Goal: Task Accomplishment & Management: Complete application form

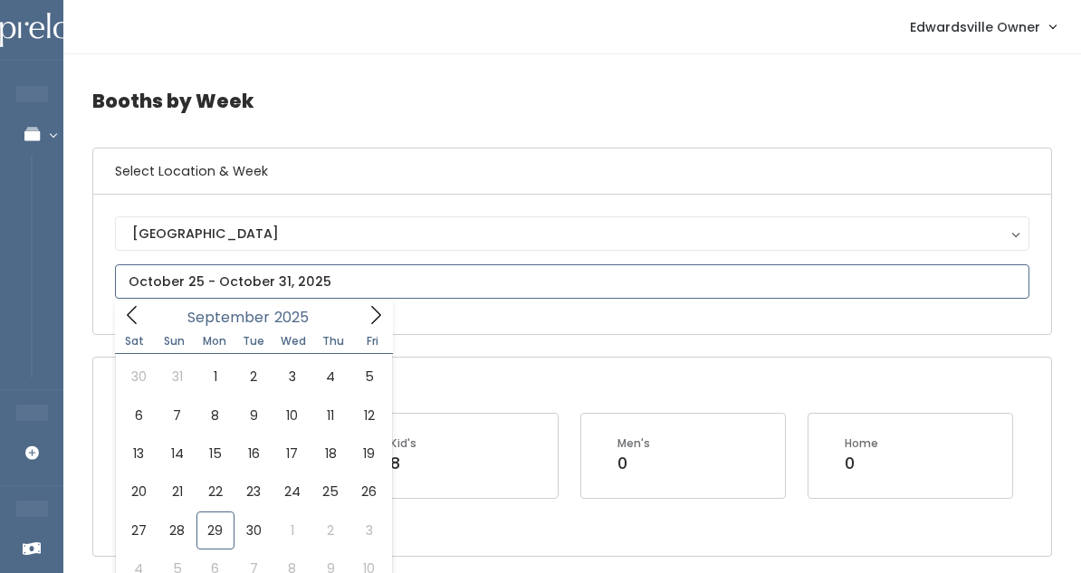
click at [305, 268] on input "text" at bounding box center [572, 281] width 915 height 34
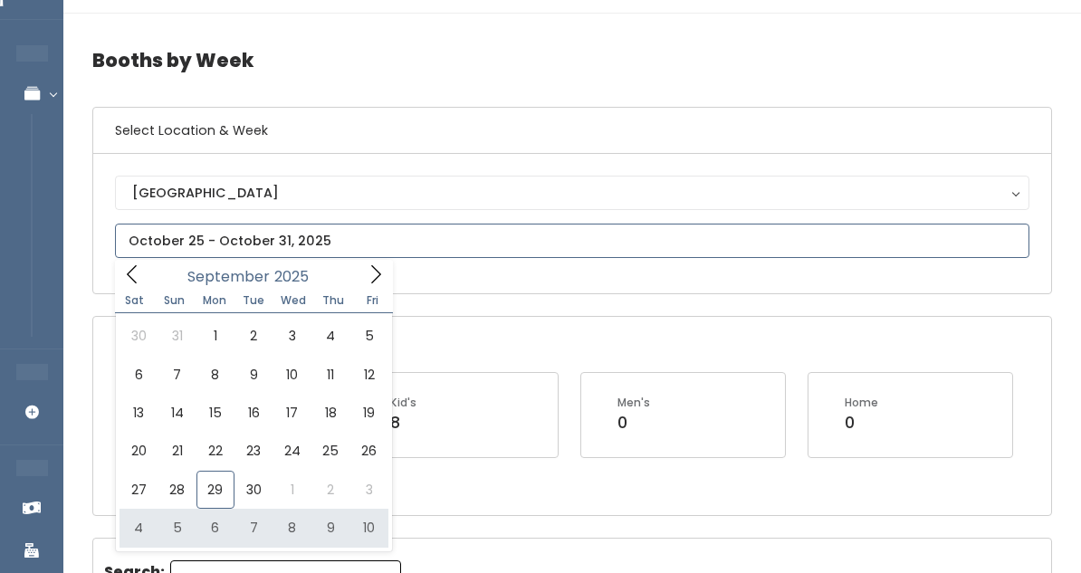
scroll to position [43, 0]
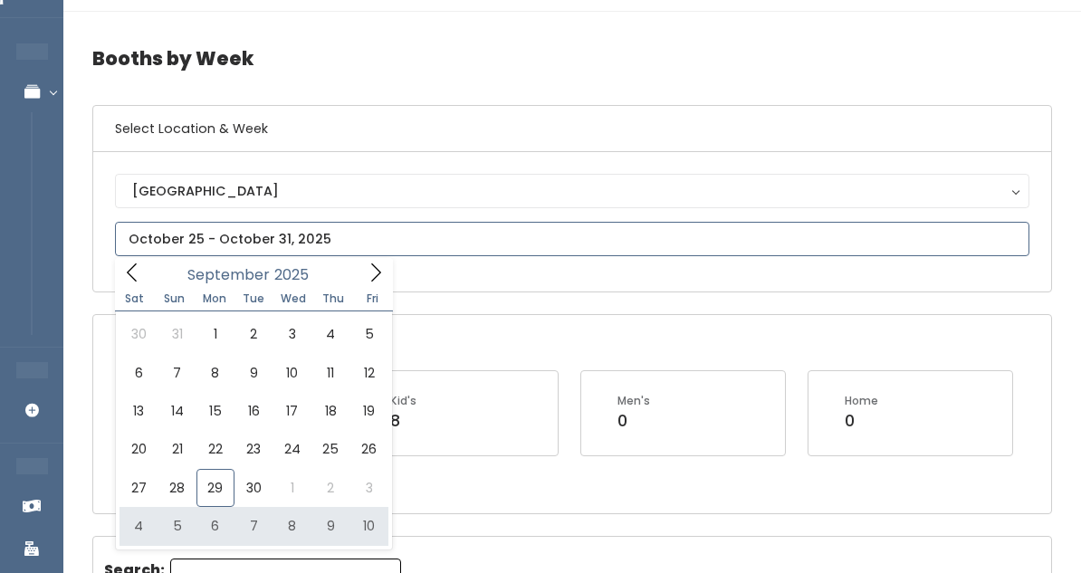
type input "October 4 to October 10"
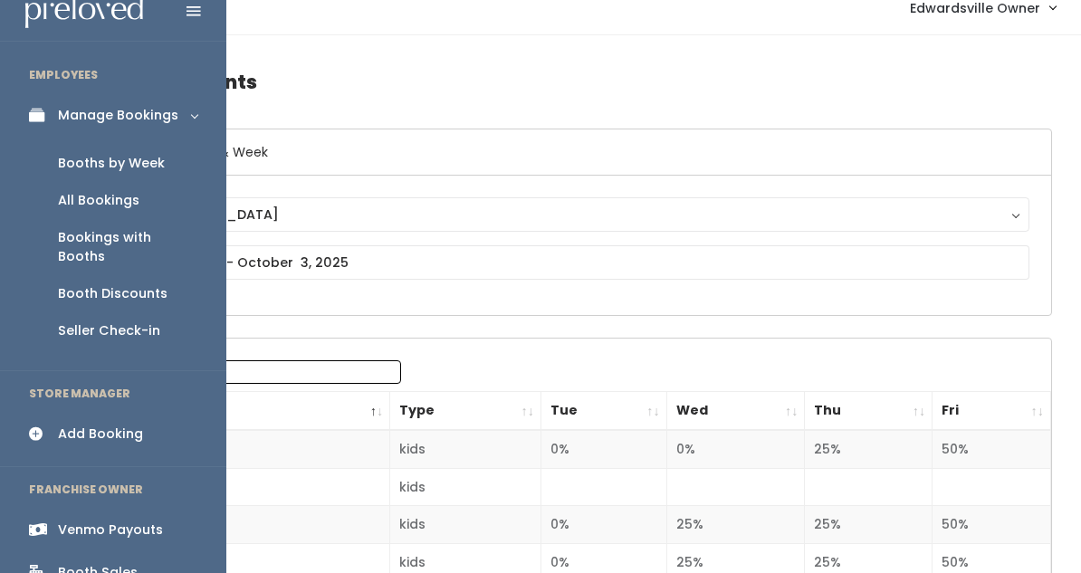
scroll to position [26, 0]
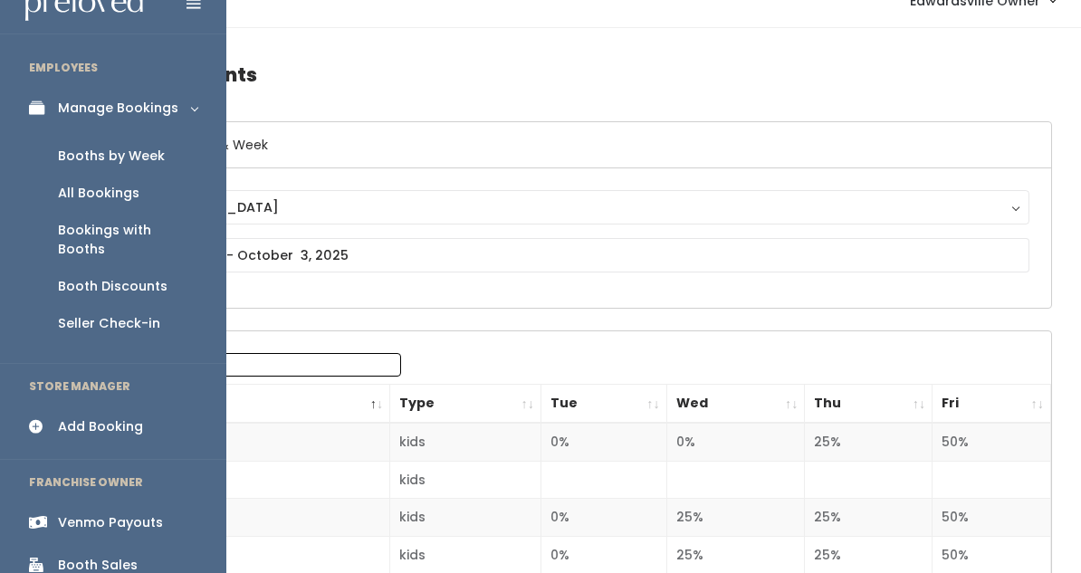
click at [108, 277] on div "Booth Discounts" at bounding box center [113, 286] width 110 height 19
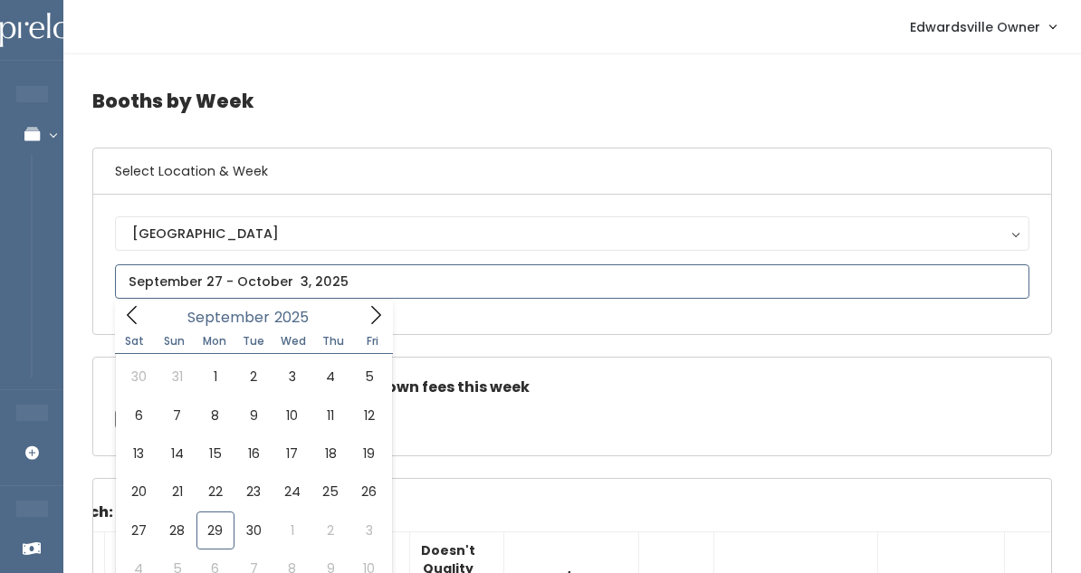
click at [381, 310] on icon at bounding box center [376, 315] width 20 height 20
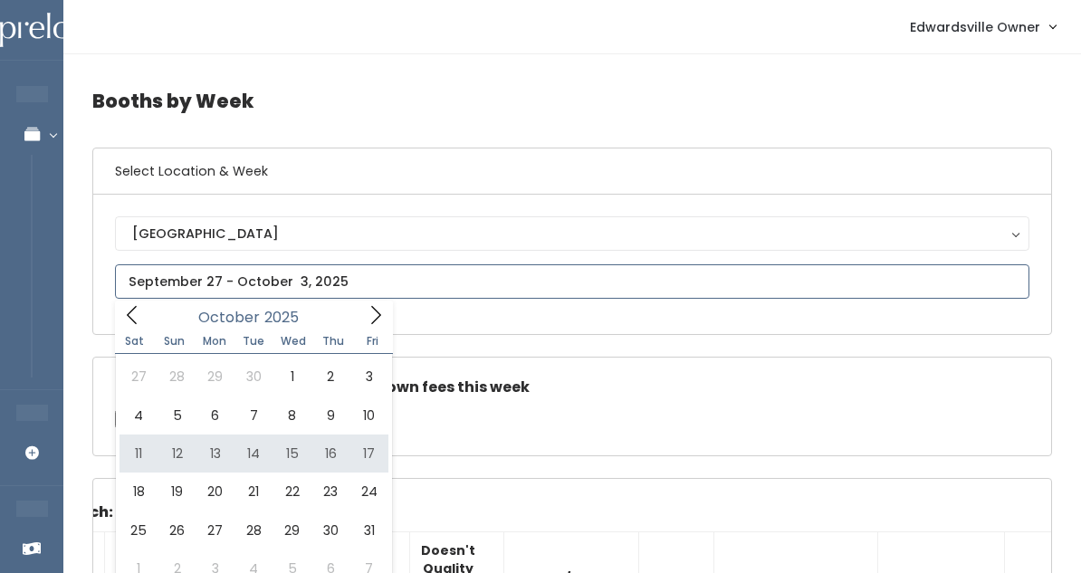
type input "October 11 to October 17"
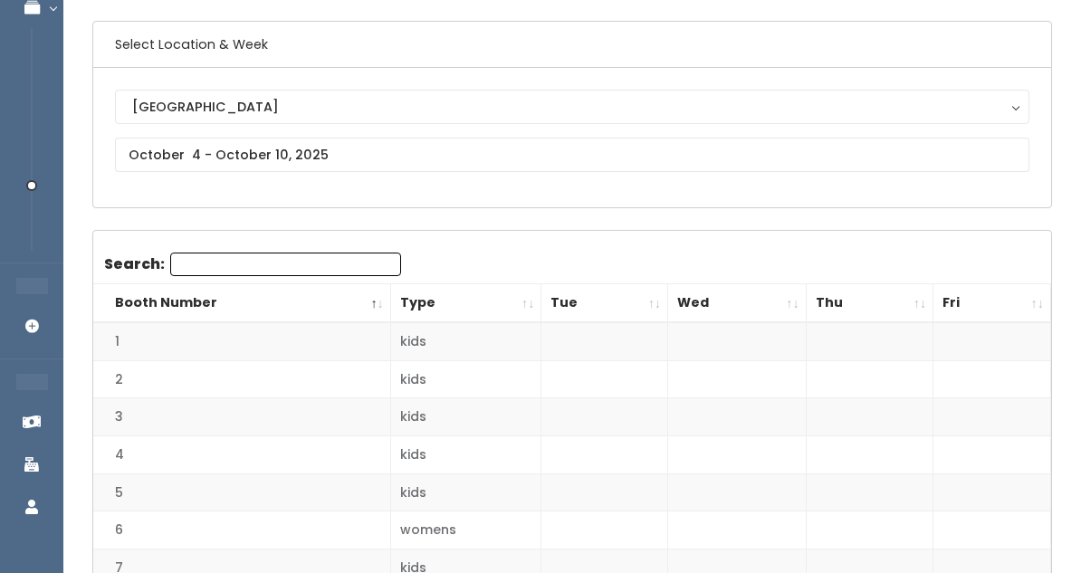
scroll to position [141, 0]
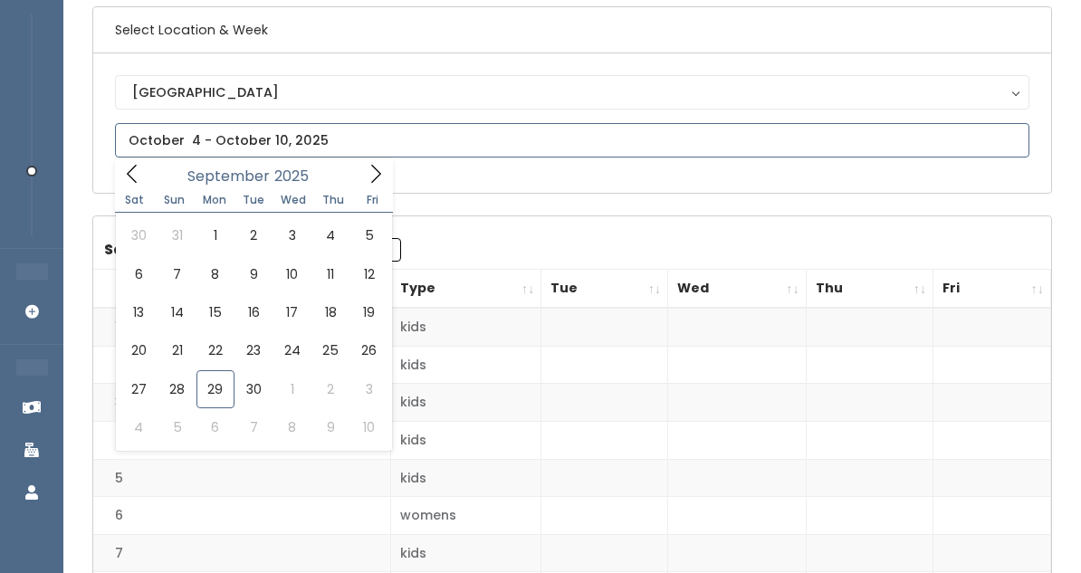
click at [254, 132] on input "text" at bounding box center [572, 140] width 915 height 34
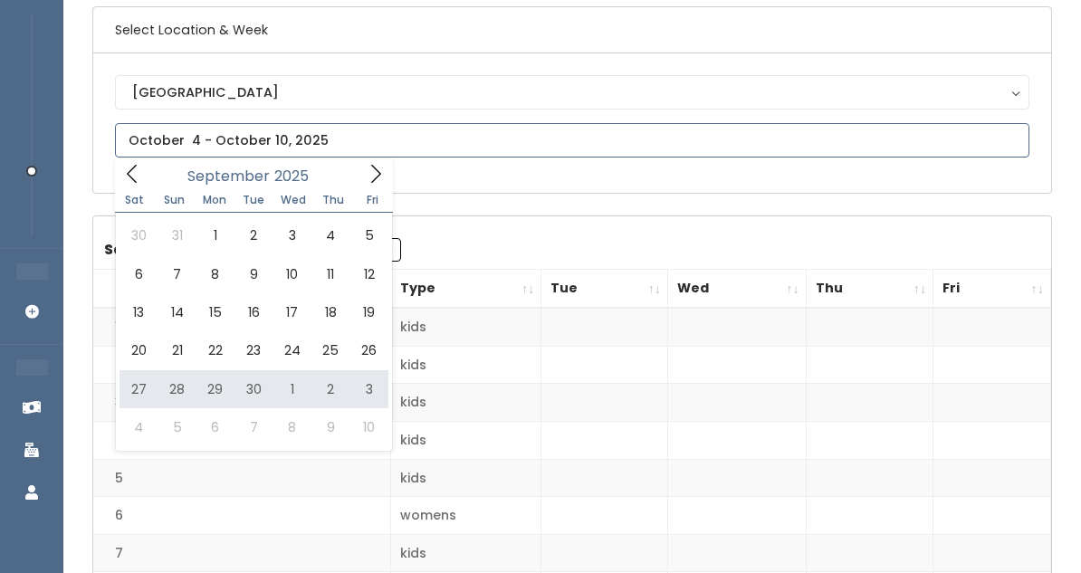
type input "September 27 to October 3"
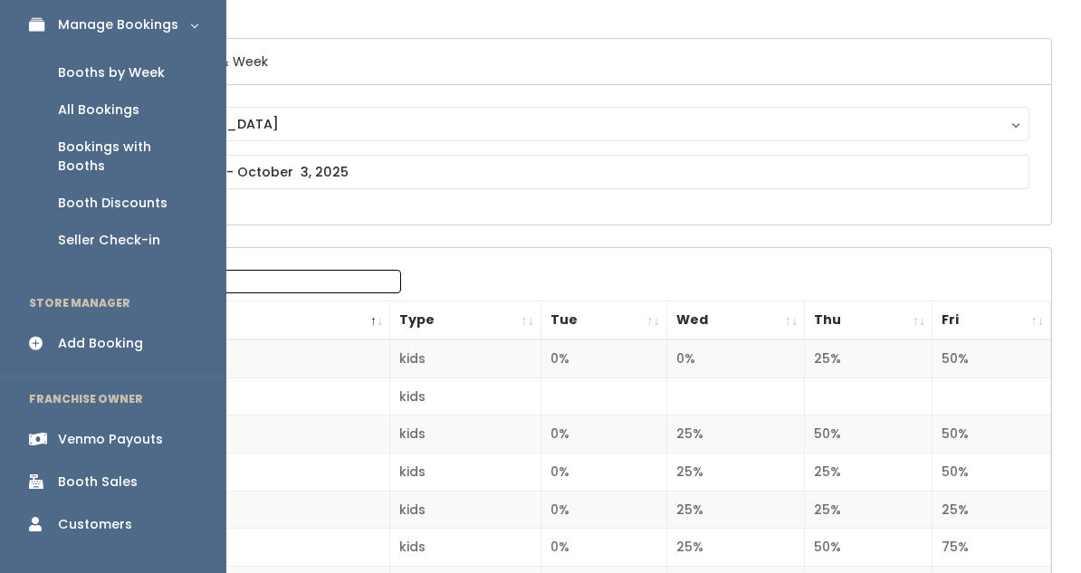
scroll to position [141, 0]
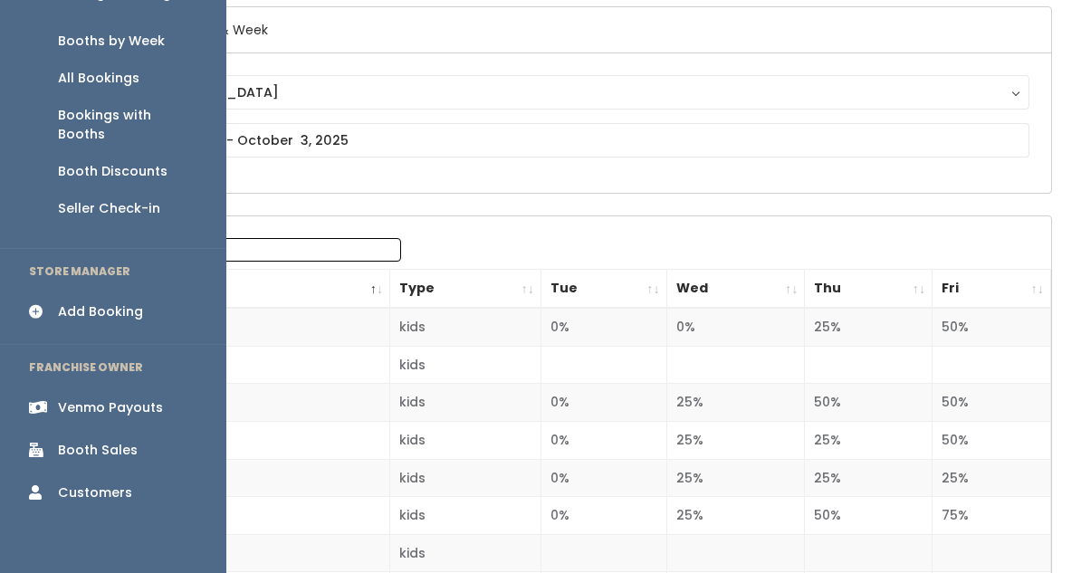
click at [115, 441] on div "Booth Sales" at bounding box center [98, 450] width 80 height 19
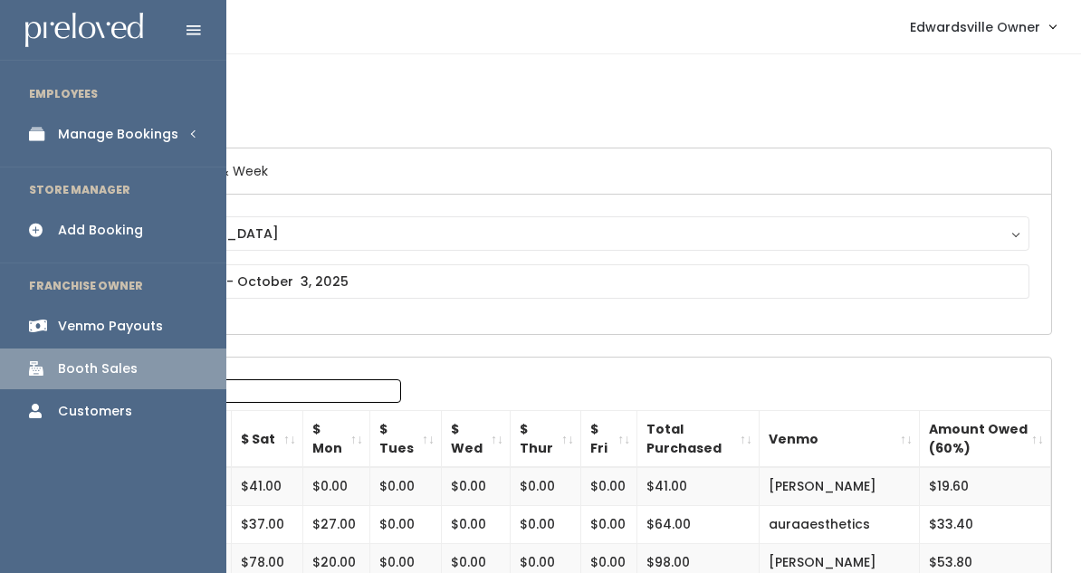
click at [89, 126] on div "Manage Bookings" at bounding box center [118, 134] width 120 height 19
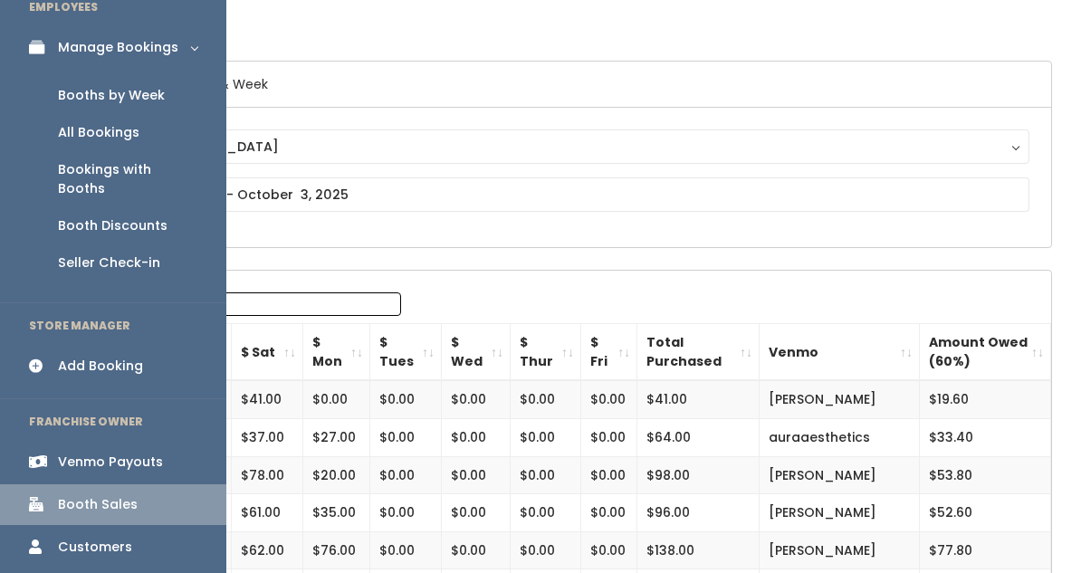
scroll to position [90, 0]
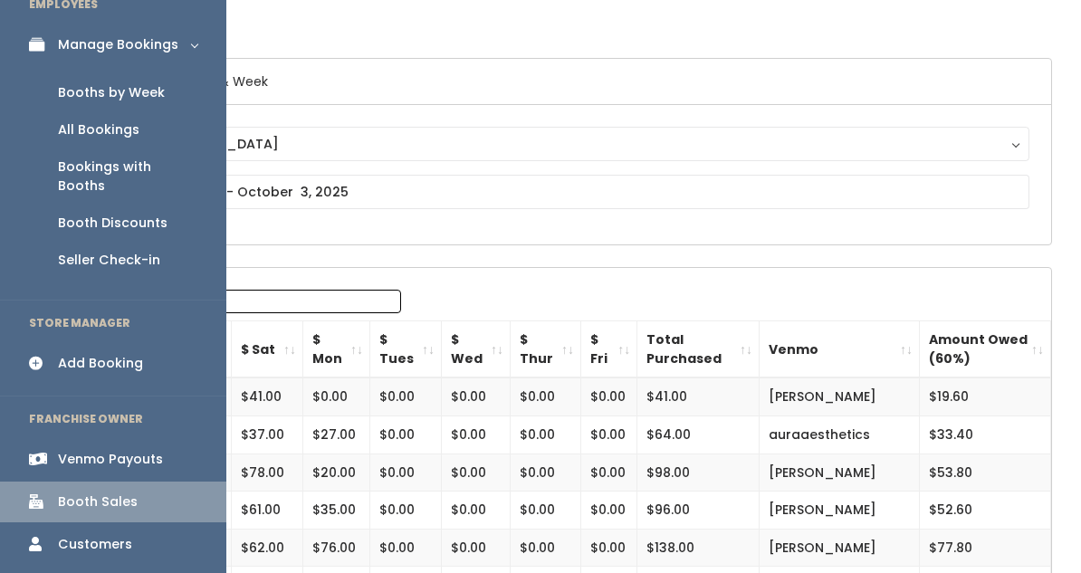
click at [92, 251] on div "Seller Check-in" at bounding box center [109, 260] width 102 height 19
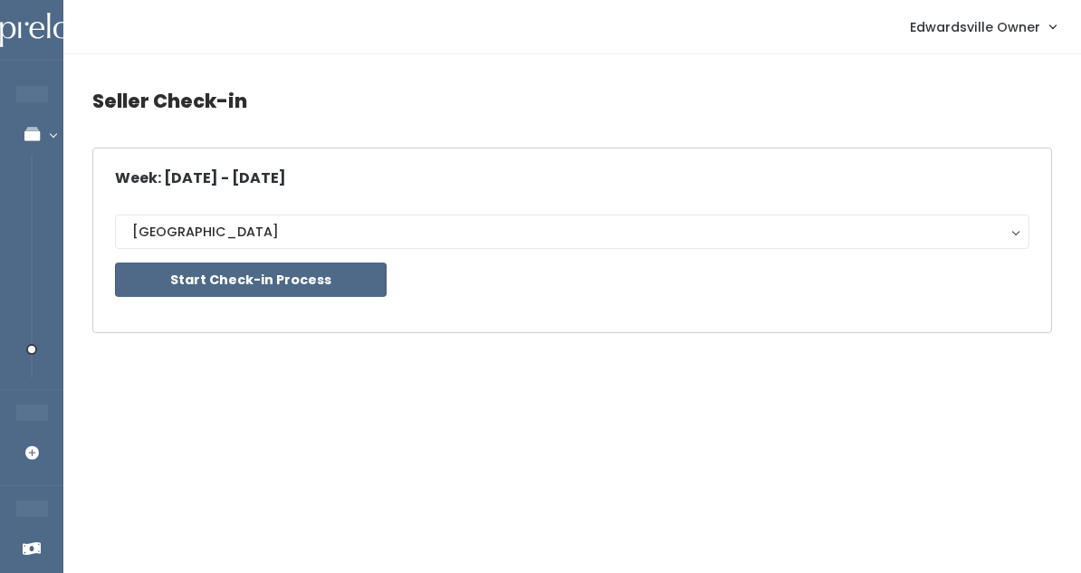
click at [176, 261] on div "Week: [DATE] - [DATE] [GEOGRAPHIC_DATA] [GEOGRAPHIC_DATA] Start Check-in Process" at bounding box center [572, 240] width 915 height 140
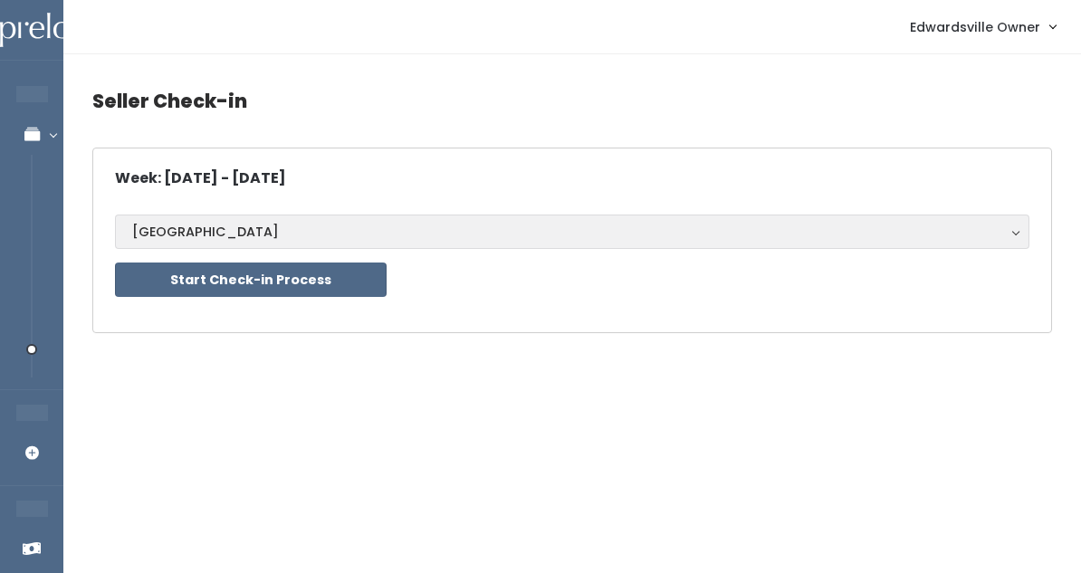
click at [171, 240] on div "[GEOGRAPHIC_DATA]" at bounding box center [572, 232] width 880 height 20
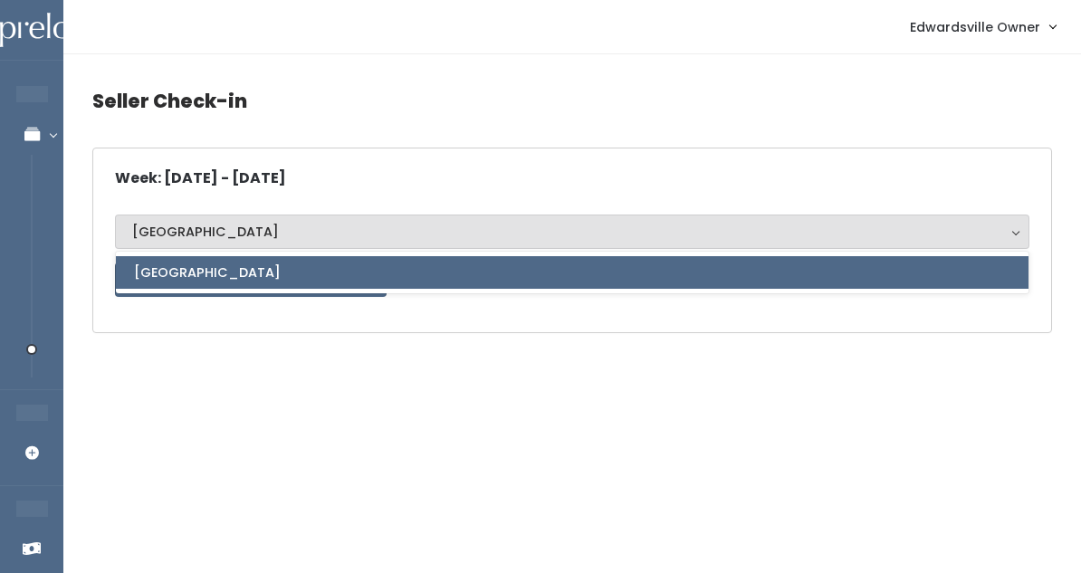
click at [186, 332] on div "Week: [DATE] - [DATE] [GEOGRAPHIC_DATA] [GEOGRAPHIC_DATA] [GEOGRAPHIC_DATA] Sta…" at bounding box center [572, 241] width 960 height 186
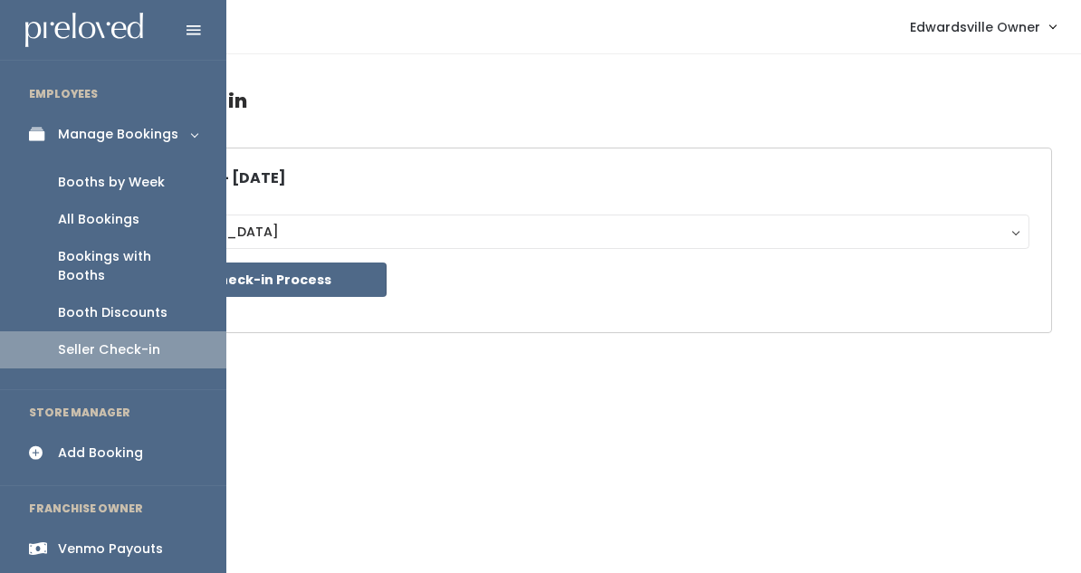
click at [57, 128] on link "Manage Bookings" at bounding box center [113, 134] width 226 height 41
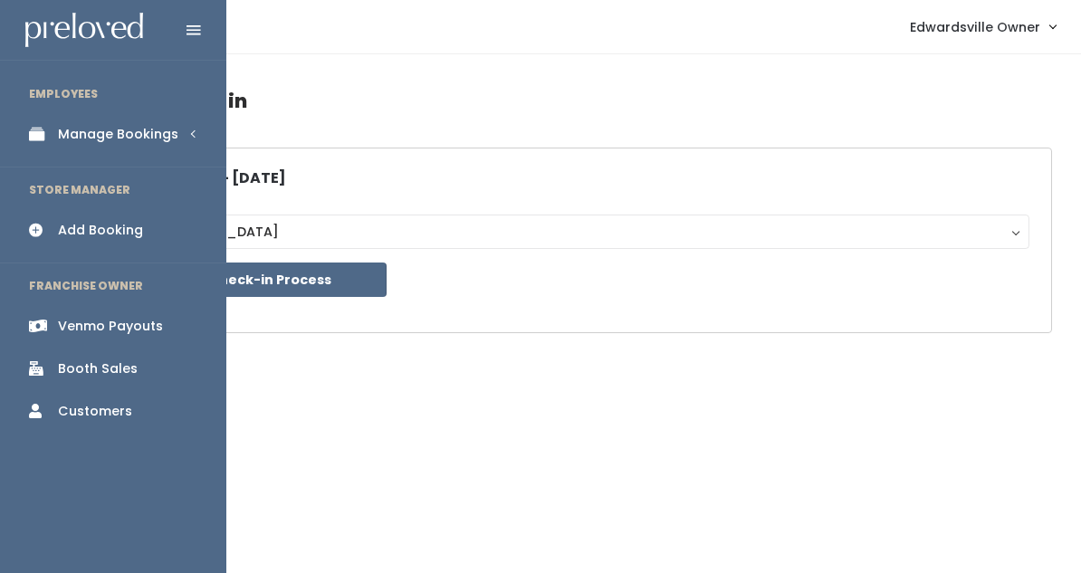
click at [99, 138] on div "Manage Bookings" at bounding box center [118, 134] width 120 height 19
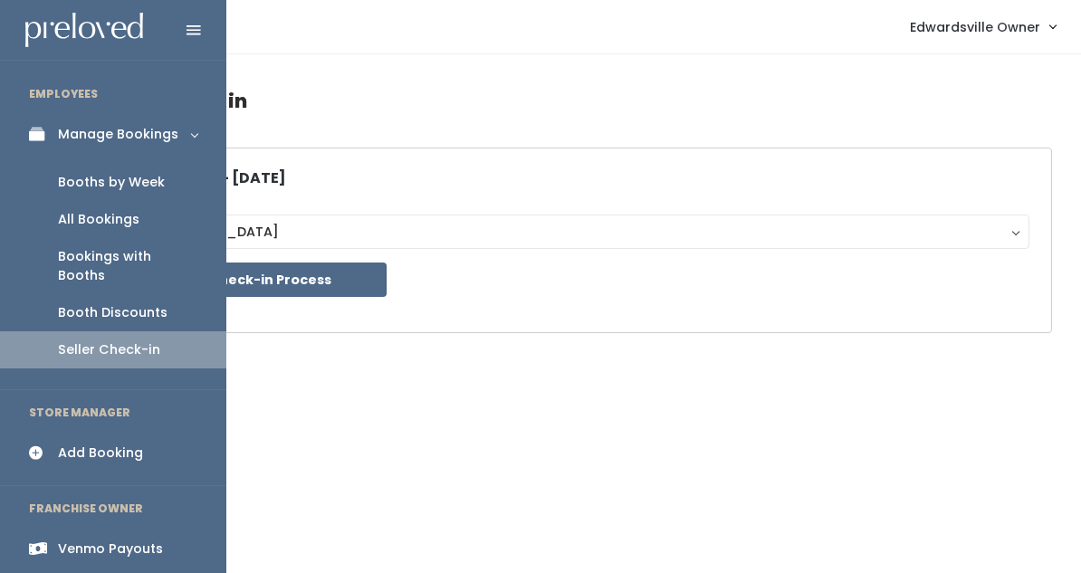
click at [107, 294] on link "Booth Discounts" at bounding box center [113, 312] width 226 height 37
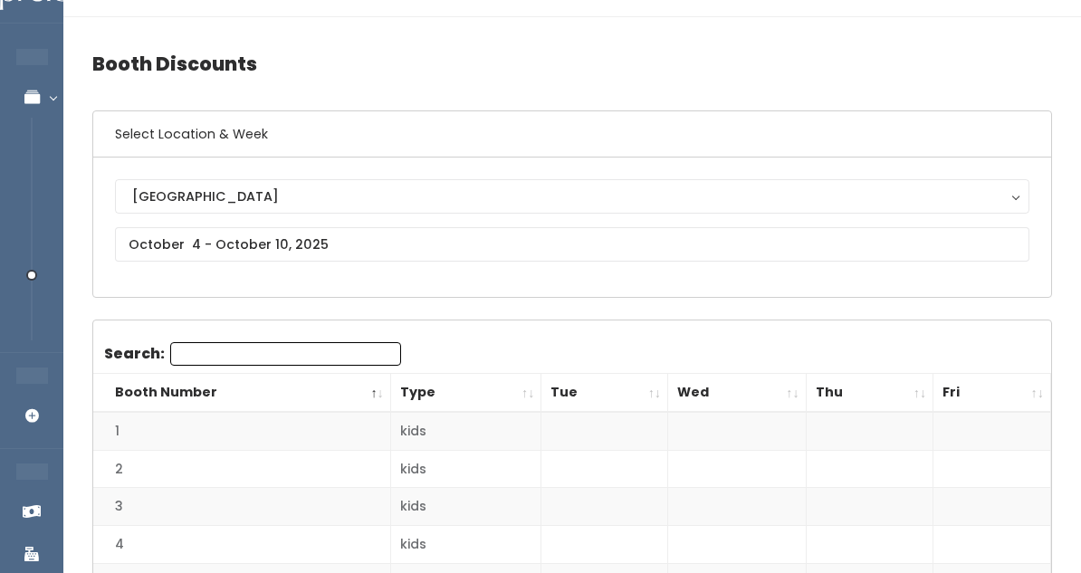
scroll to position [53, 0]
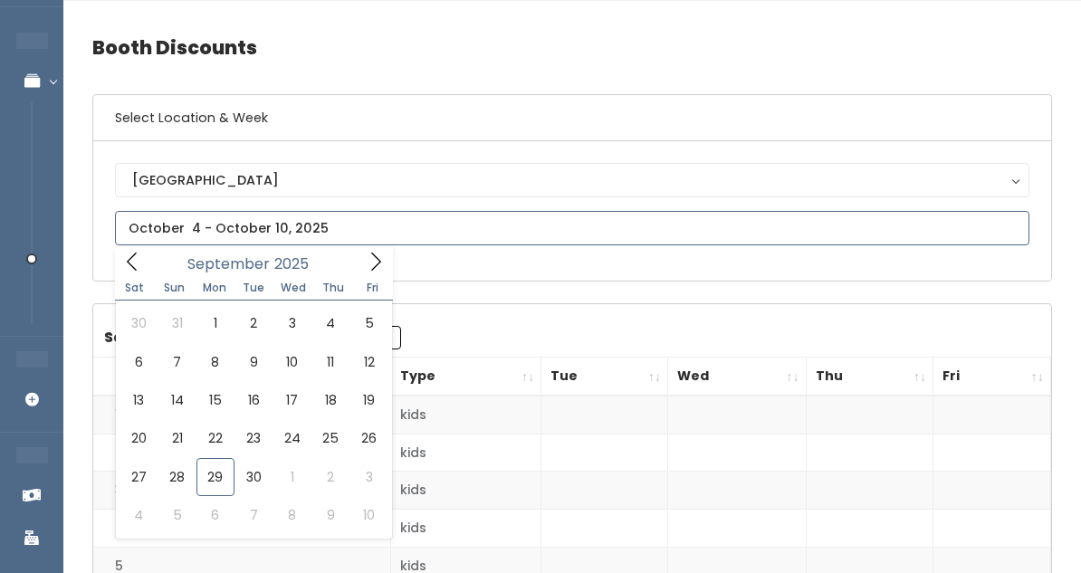
click at [194, 227] on input "text" at bounding box center [572, 228] width 915 height 34
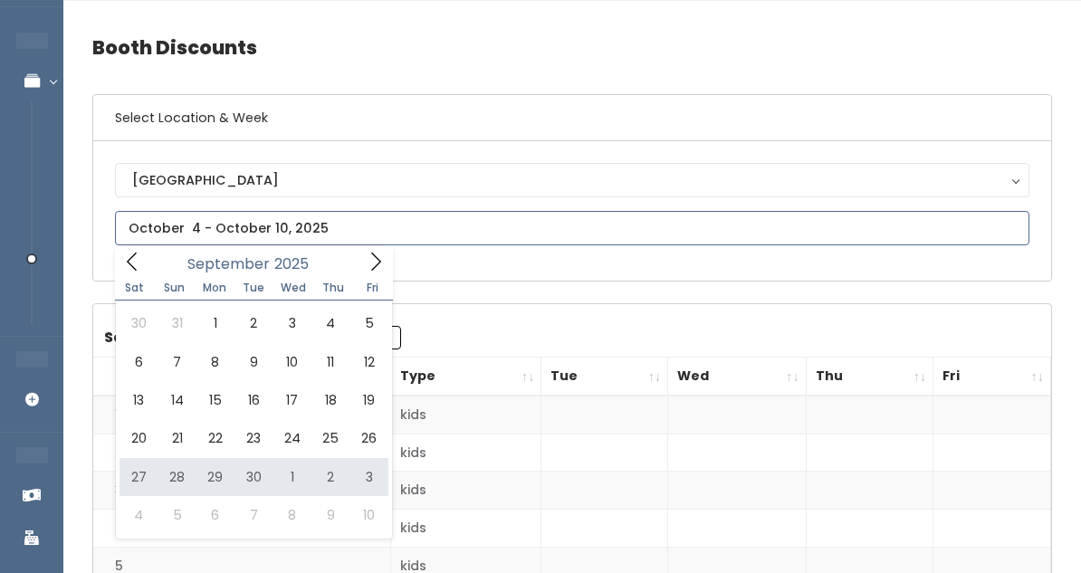
type input "[DATE] to [DATE]"
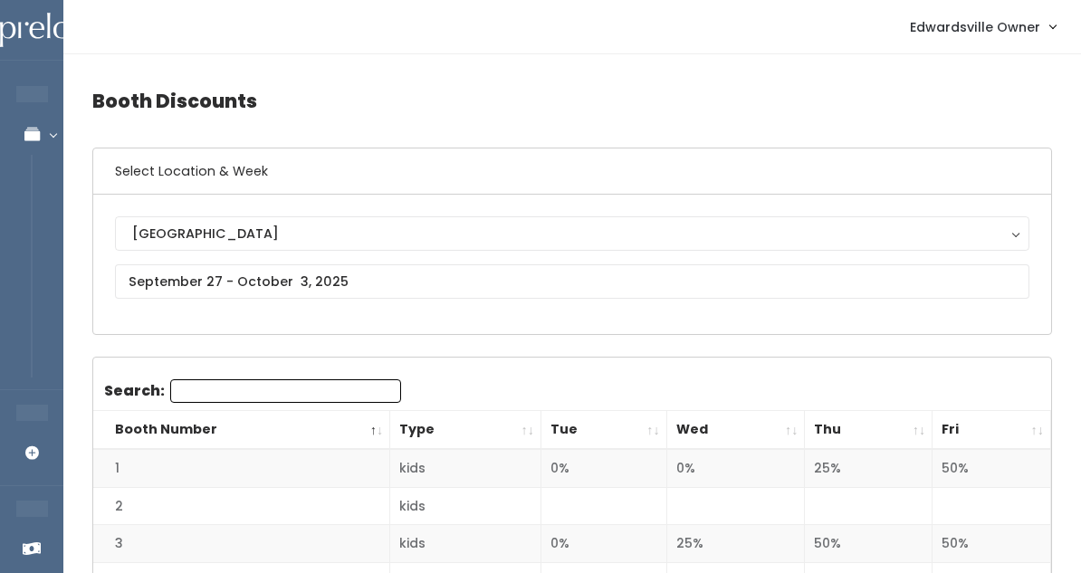
click at [381, 0] on nav "Edwardsville Owner My bookings Account settings Logout" at bounding box center [572, 27] width 1018 height 54
click at [365, 4] on nav "Edwardsville Owner My bookings Account settings Logout" at bounding box center [572, 27] width 1018 height 54
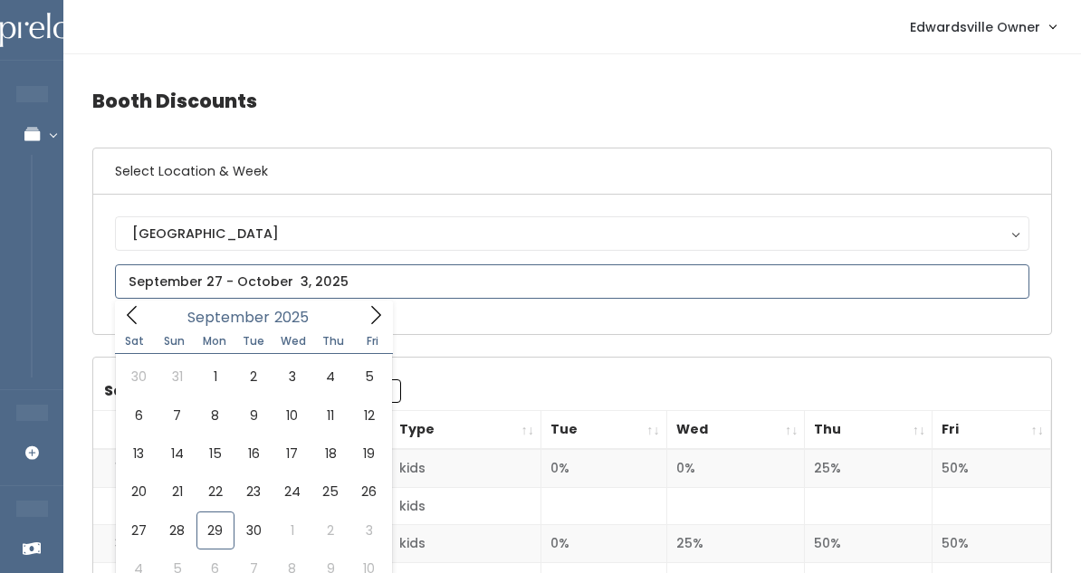
click at [354, 277] on input "text" at bounding box center [572, 281] width 915 height 34
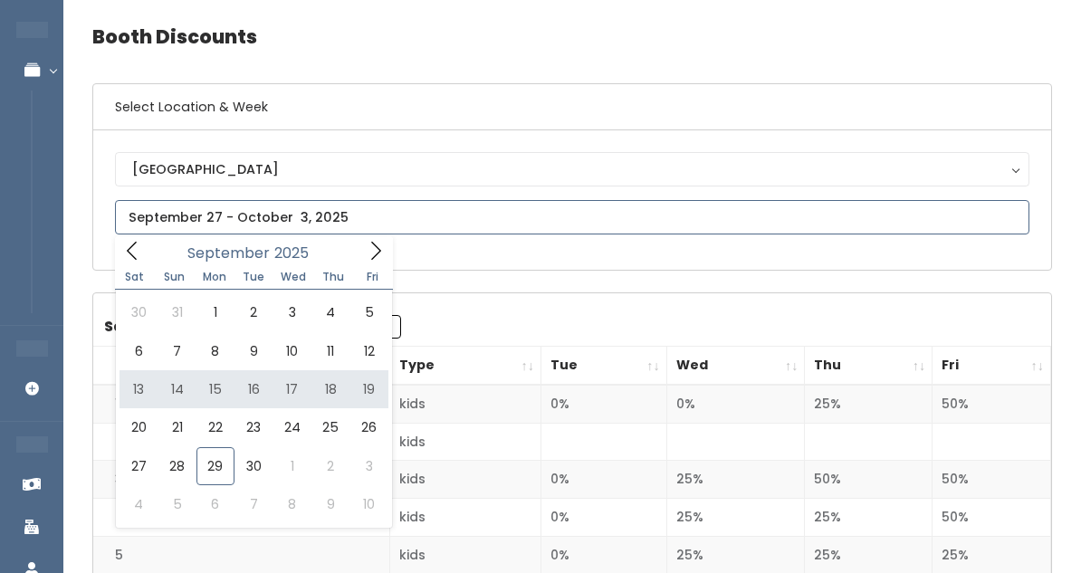
scroll to position [72, 0]
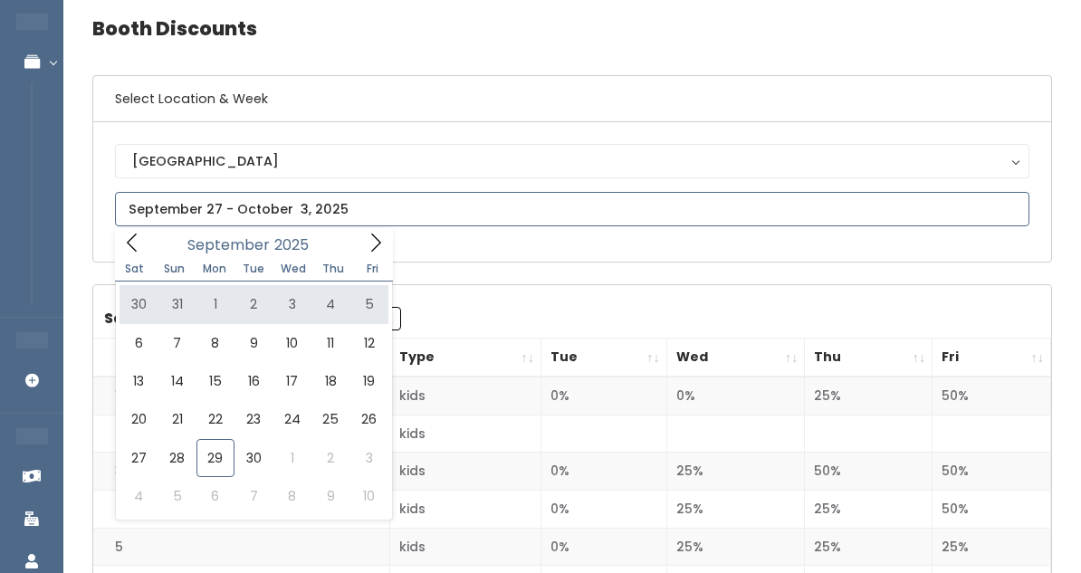
click at [376, 253] on icon at bounding box center [376, 243] width 20 height 20
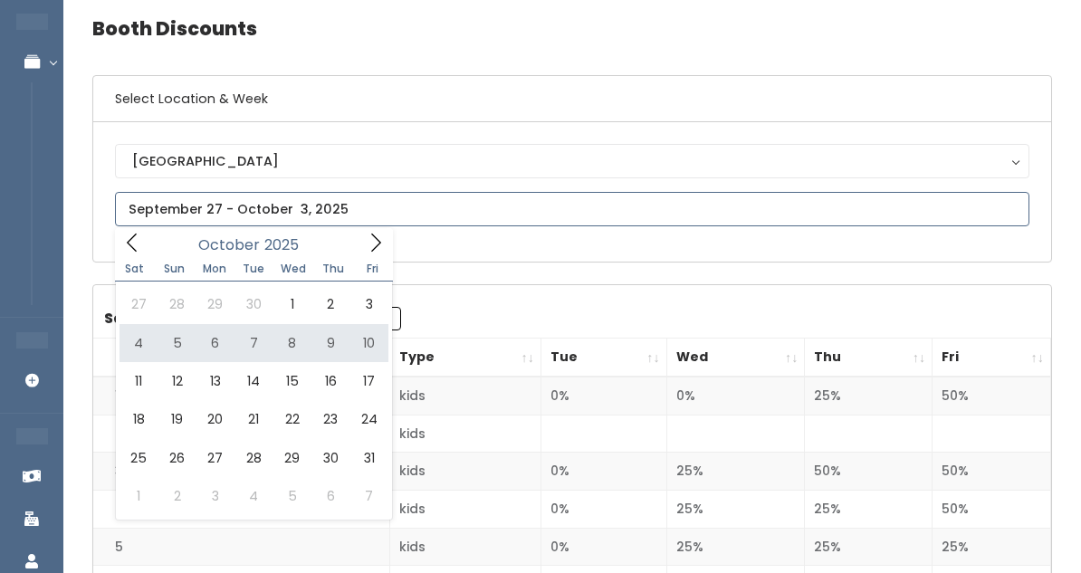
type input "October 4 to October 10"
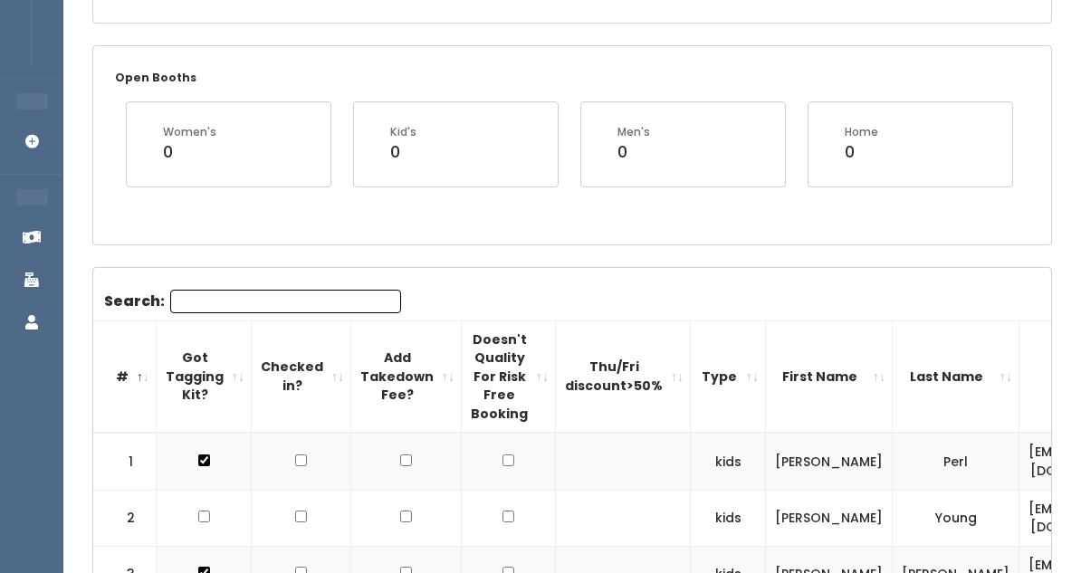
scroll to position [335, 0]
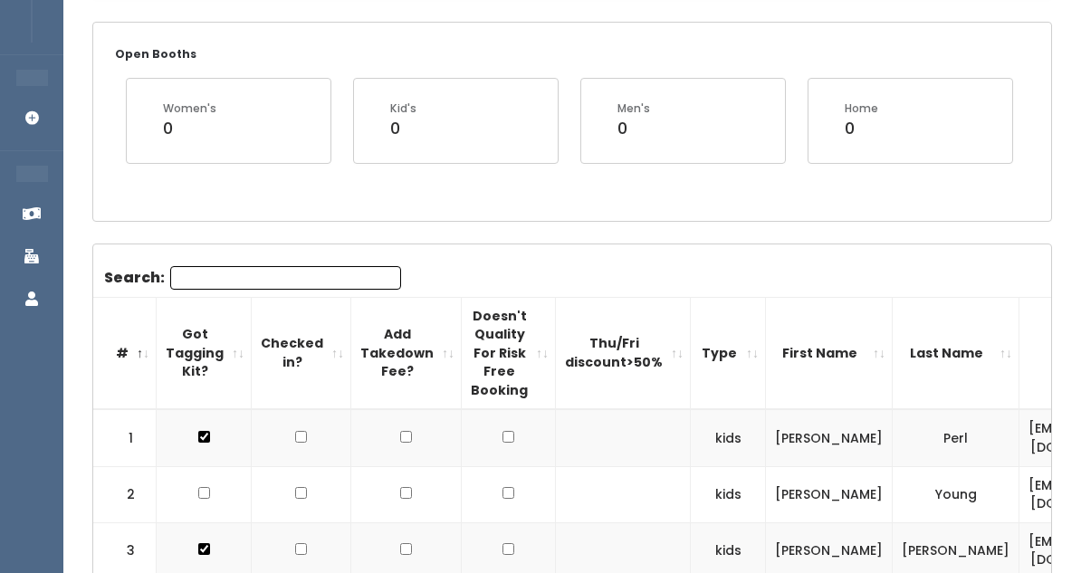
click at [214, 279] on input "Search:" at bounding box center [285, 278] width 231 height 24
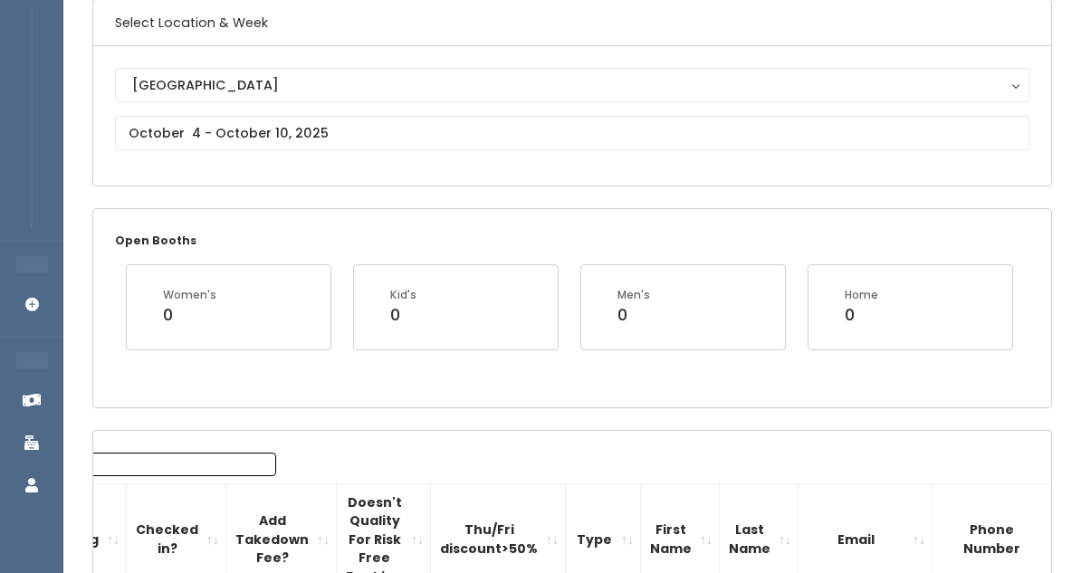
scroll to position [135, 0]
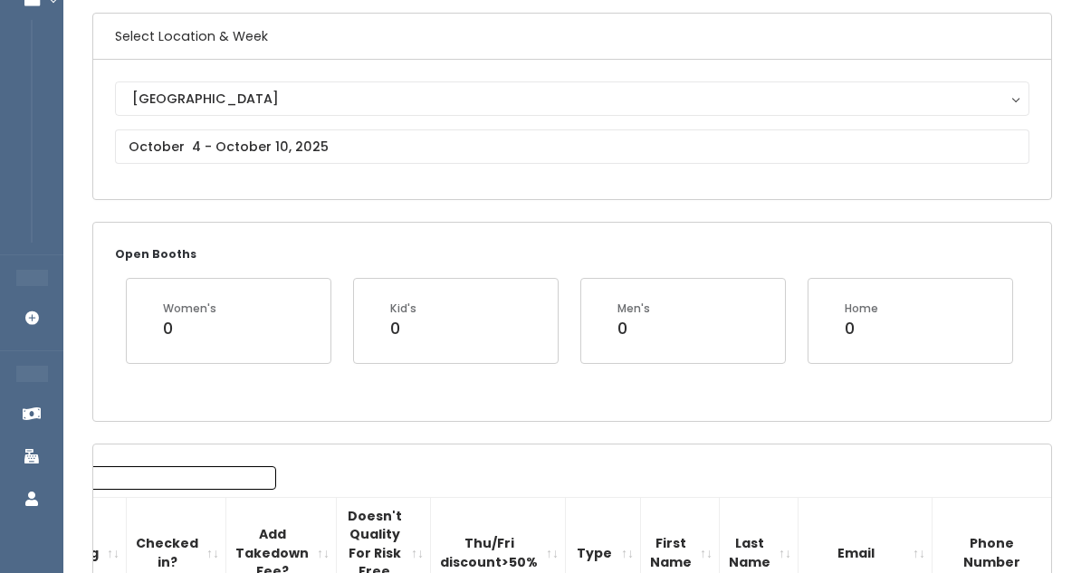
type input "tess"
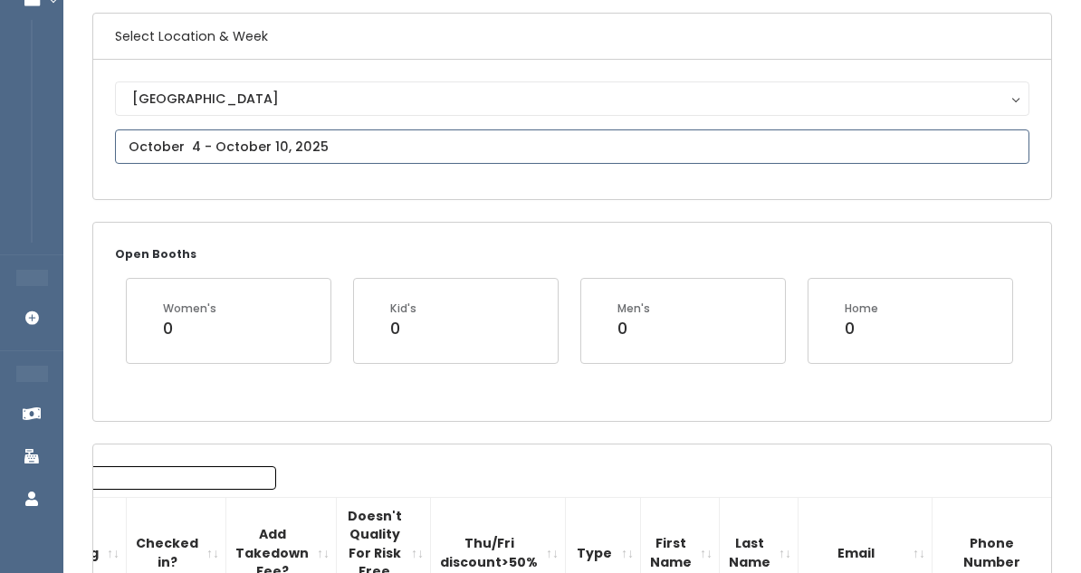
click at [383, 151] on input "text" at bounding box center [572, 147] width 915 height 34
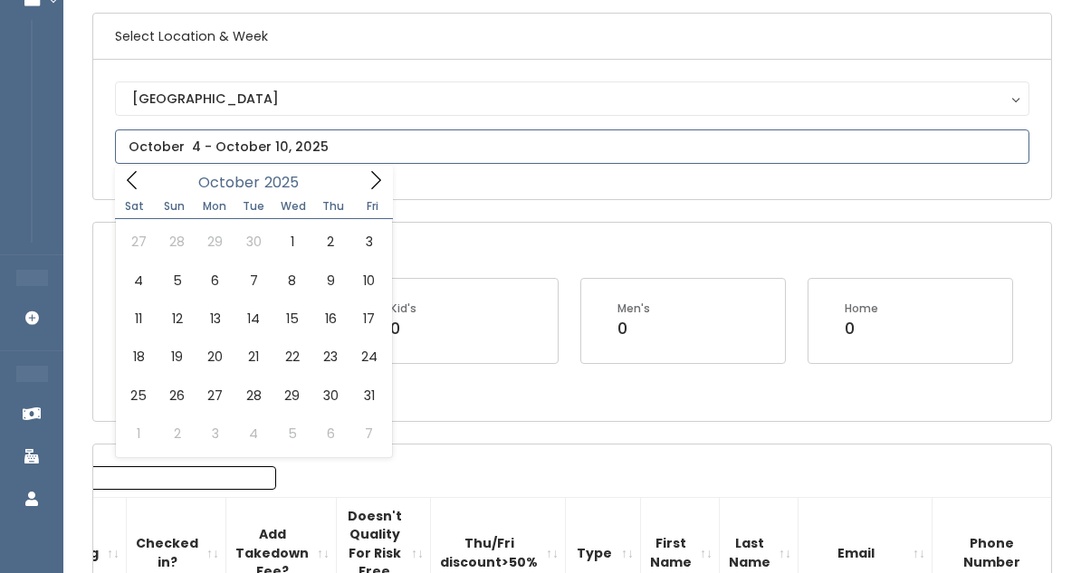
click at [376, 166] on span at bounding box center [376, 180] width 34 height 28
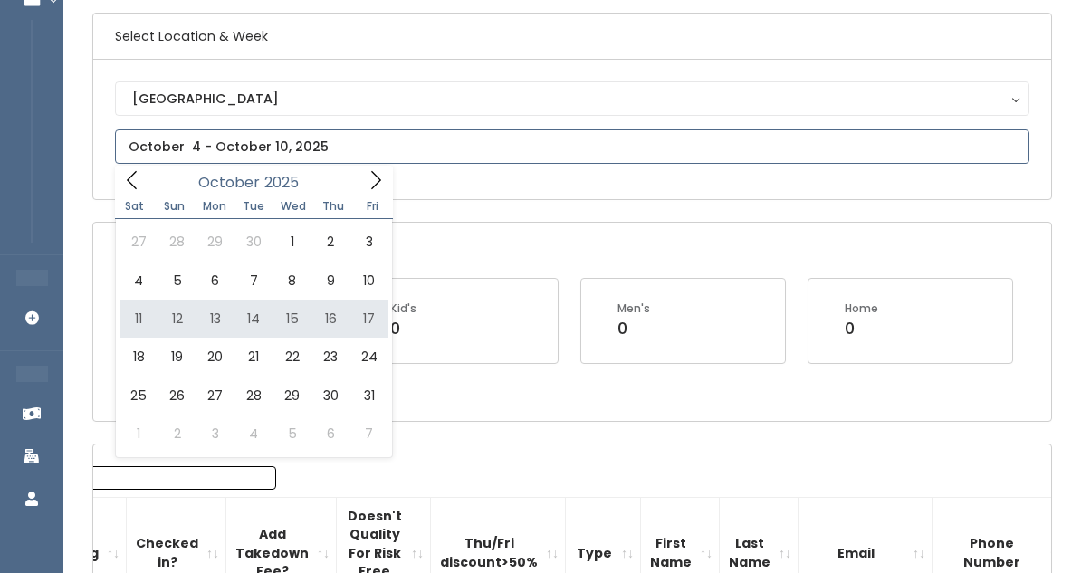
type input "October 11 to October 17"
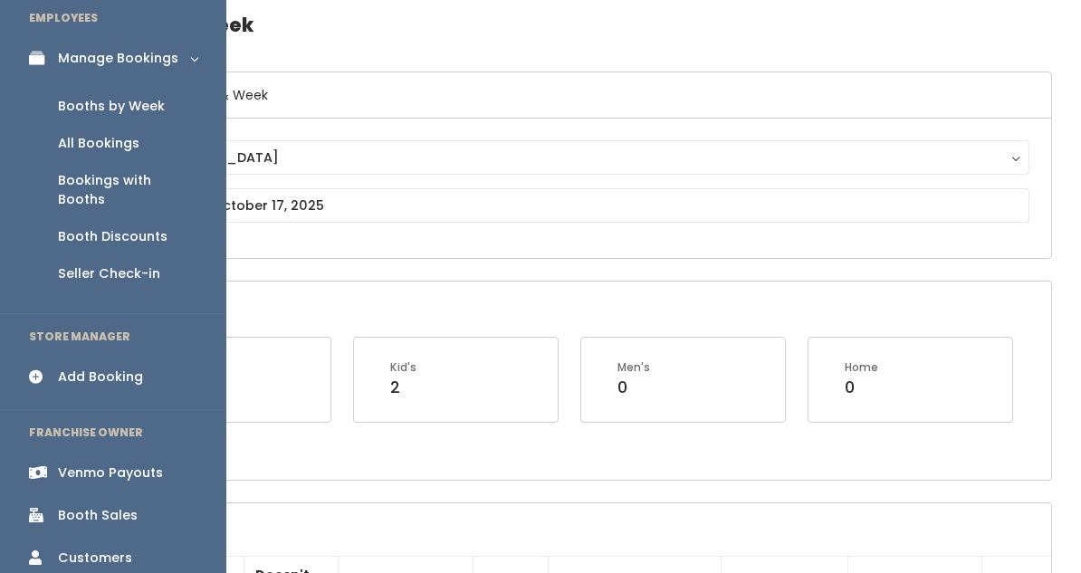
scroll to position [64, 0]
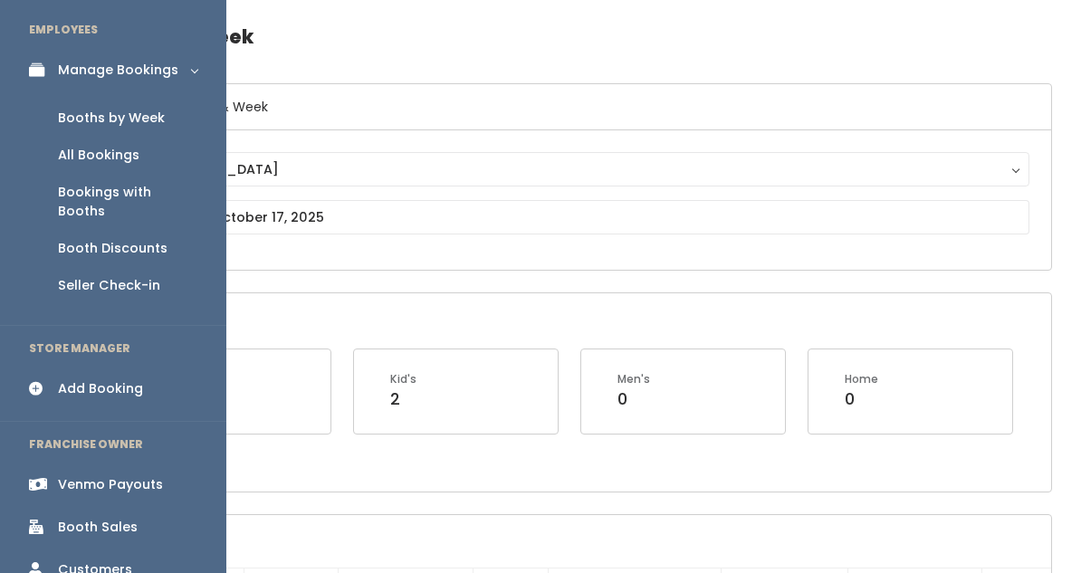
click at [89, 379] on div "Add Booking" at bounding box center [100, 388] width 85 height 19
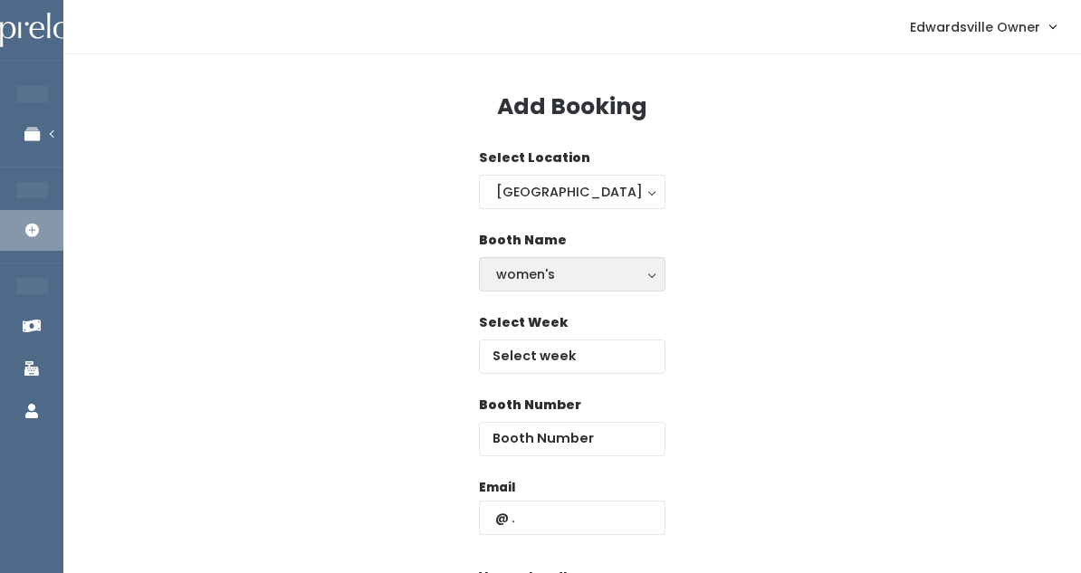
click at [521, 280] on div "women's" at bounding box center [572, 274] width 152 height 20
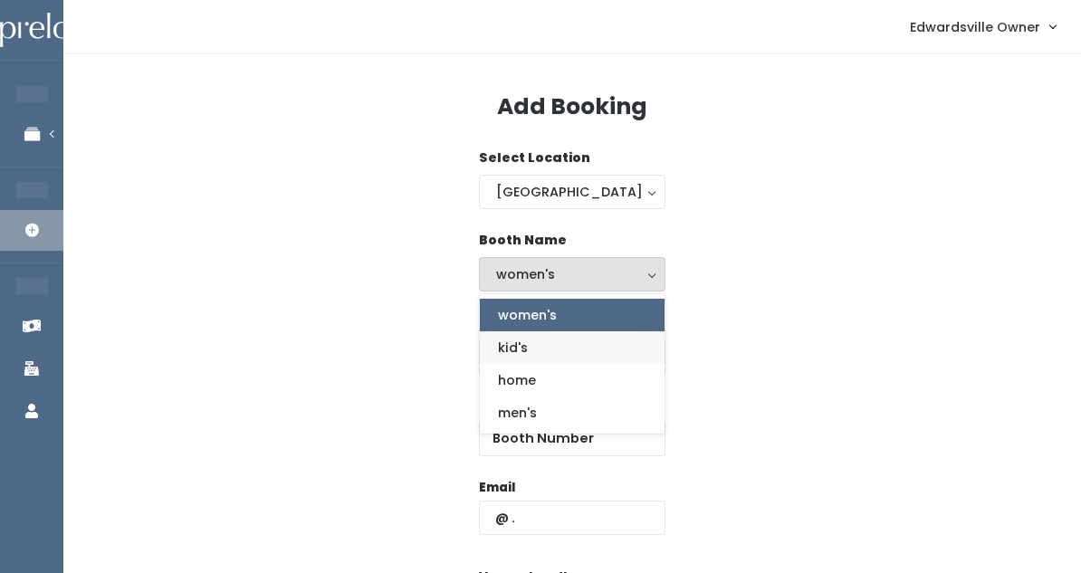
click at [523, 347] on span "kid's" at bounding box center [513, 348] width 30 height 20
select select "kids"
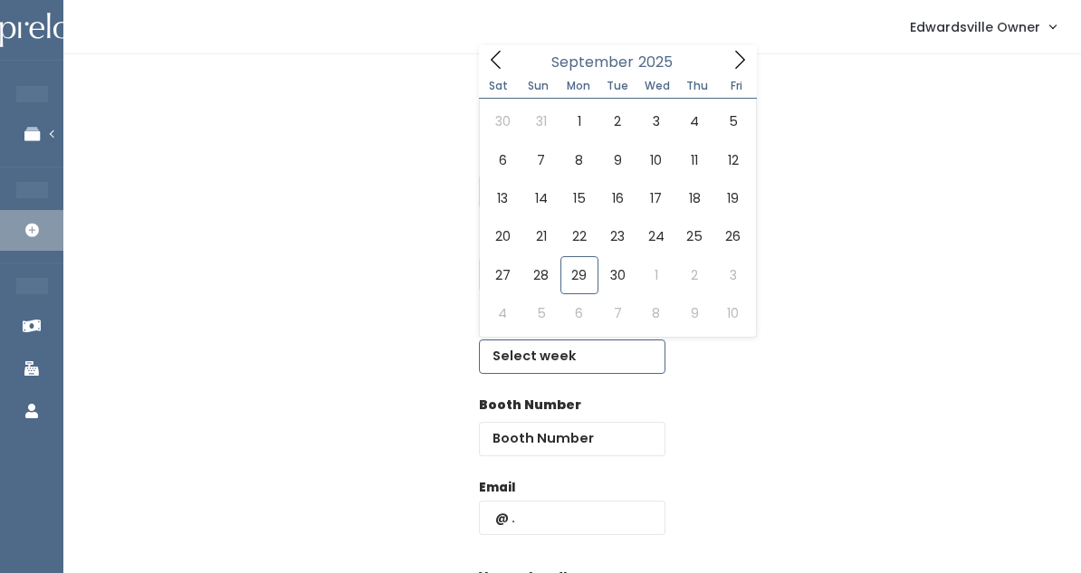
click at [528, 354] on input "text" at bounding box center [572, 357] width 187 height 34
click at [736, 62] on icon at bounding box center [740, 60] width 20 height 20
click at [727, 48] on span at bounding box center [740, 59] width 34 height 28
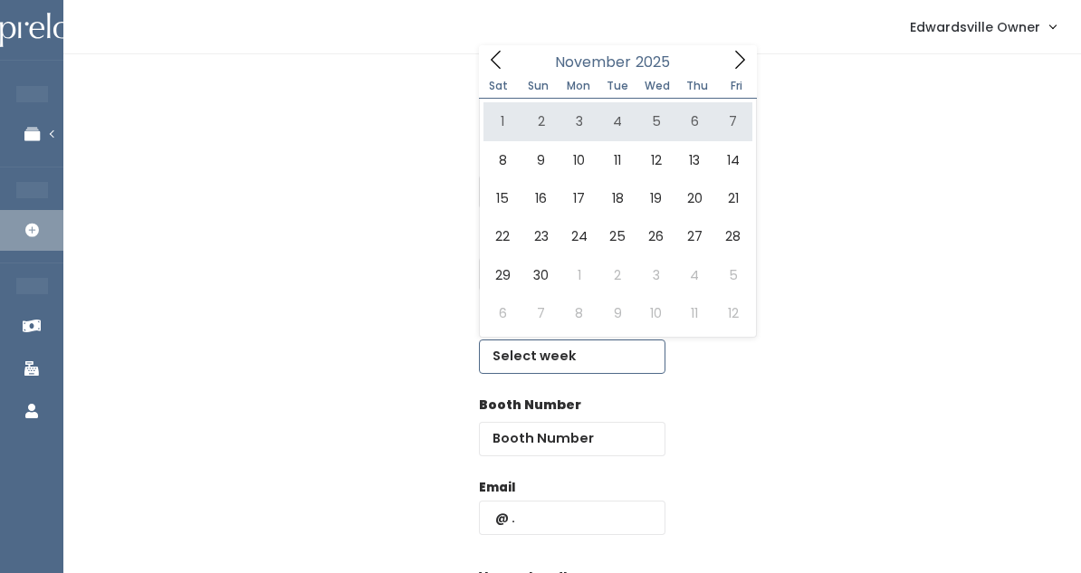
click at [500, 65] on icon at bounding box center [496, 60] width 20 height 20
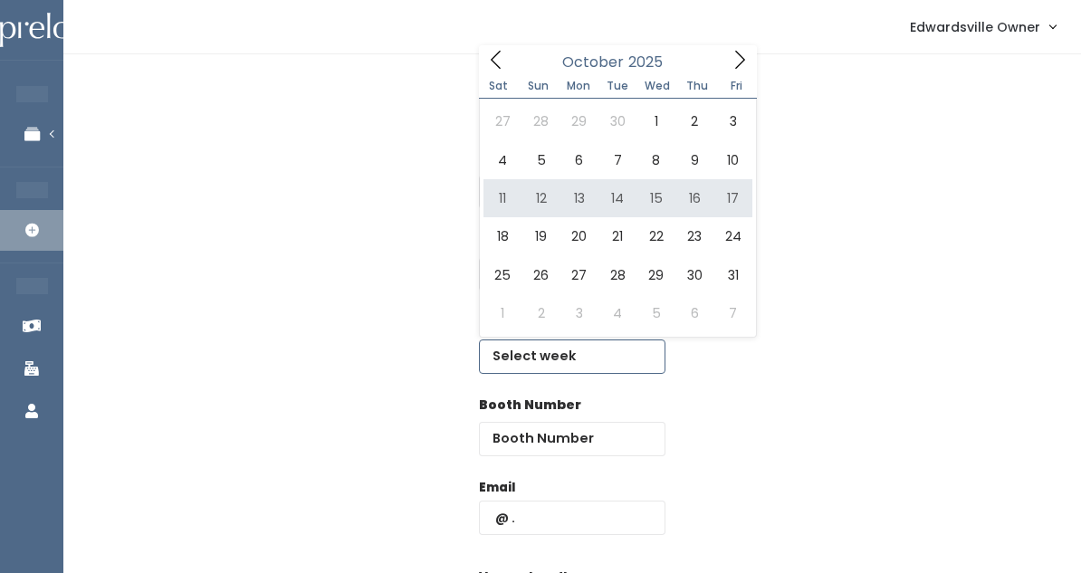
type input "October 11 to October 17"
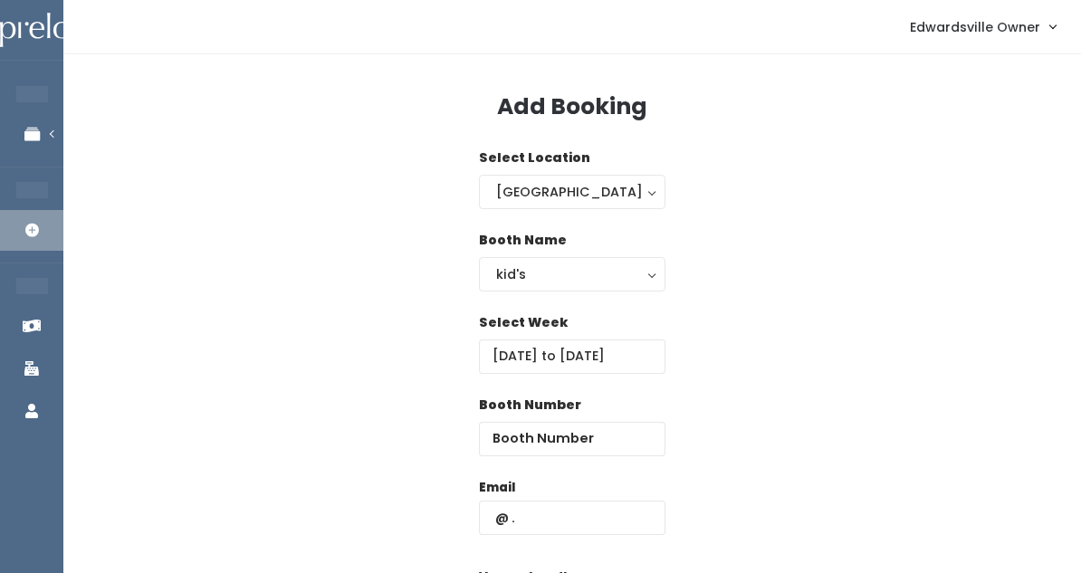
click at [545, 457] on div "Booth Number" at bounding box center [572, 437] width 187 height 82
click at [525, 419] on div "Booth Number" at bounding box center [572, 426] width 187 height 61
click at [533, 423] on input "number" at bounding box center [572, 439] width 187 height 34
type input "8"
type input "edwardsville@preloved.love"
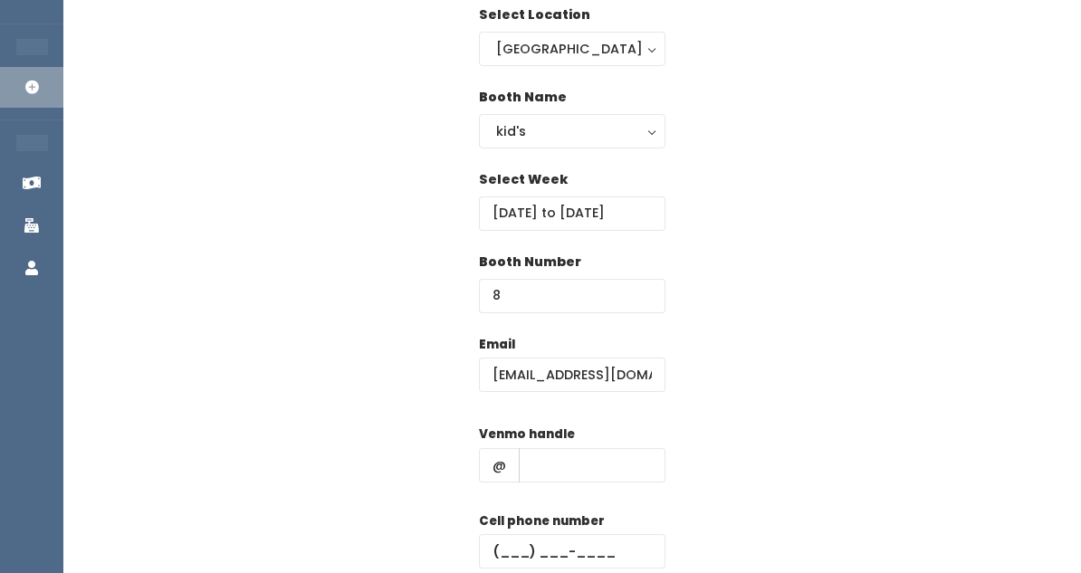
scroll to position [147, 0]
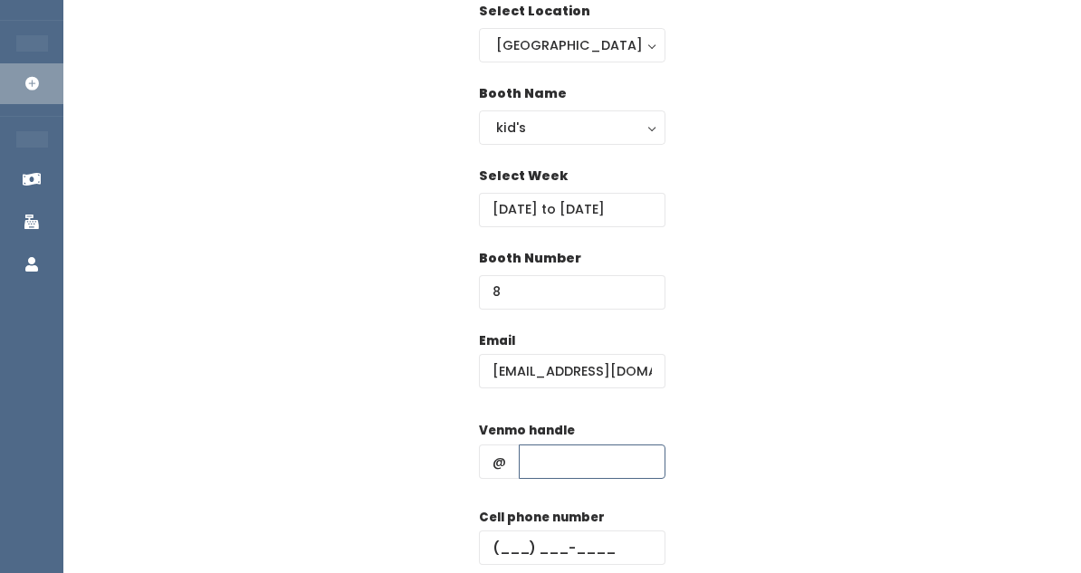
click at [560, 454] on input "text" at bounding box center [592, 462] width 147 height 34
type input "p"
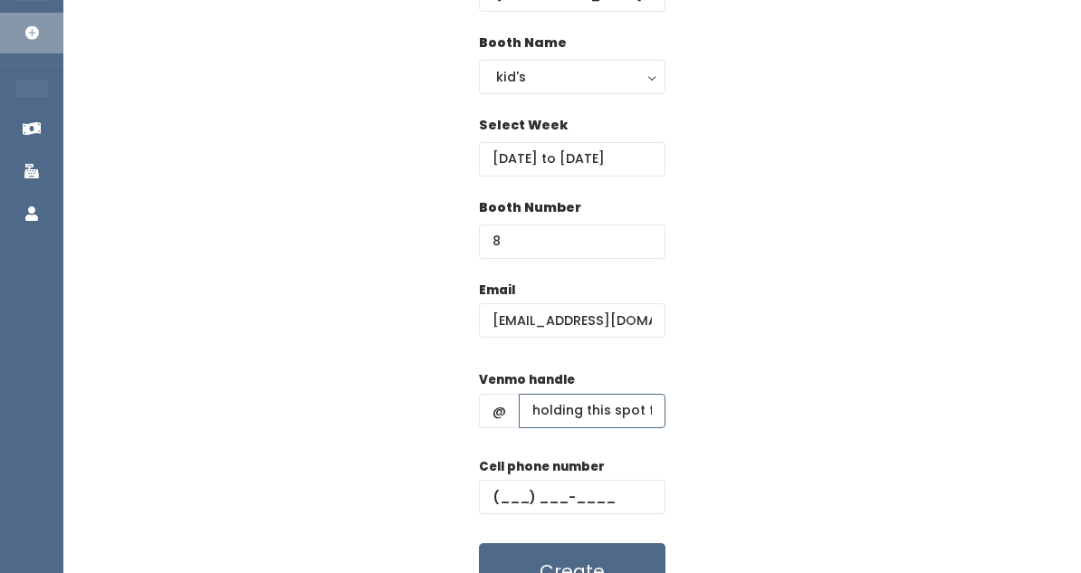
scroll to position [244, 0]
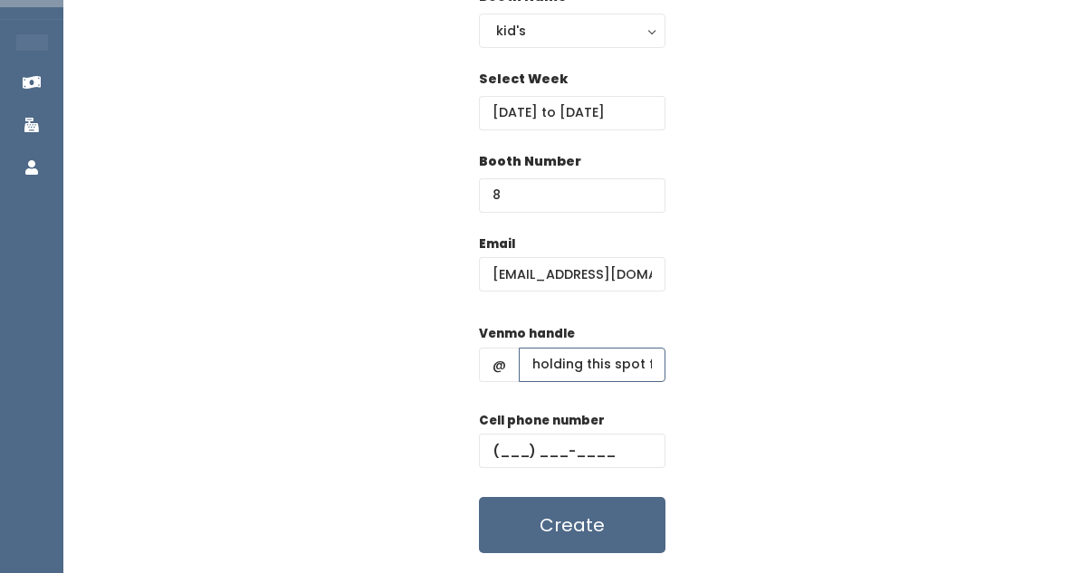
type input "holding this spot for a r/s"
type input "(999) 999-9999"
click at [556, 515] on button "Create" at bounding box center [572, 525] width 187 height 56
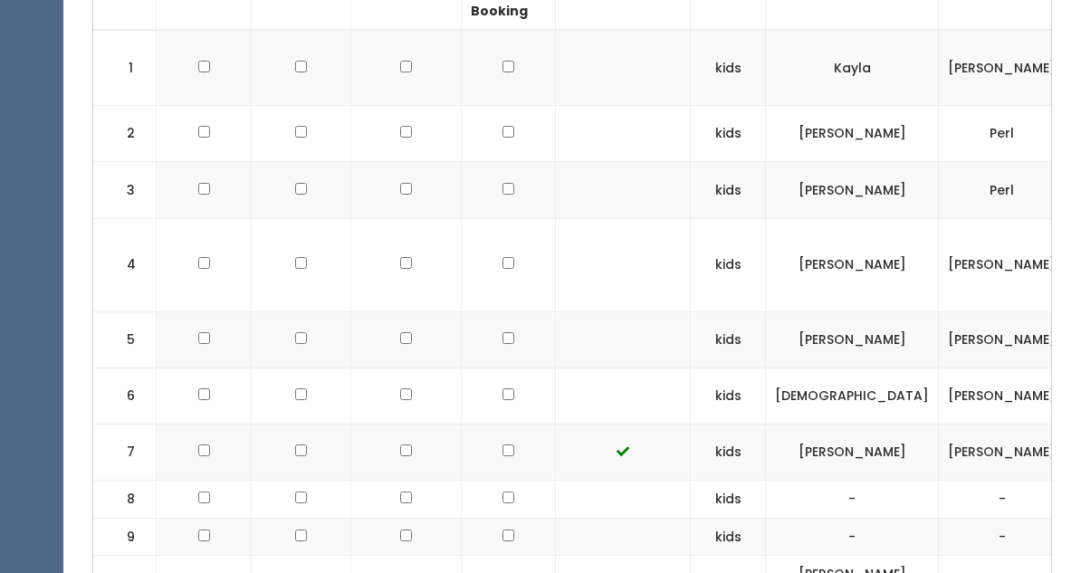
scroll to position [722, 0]
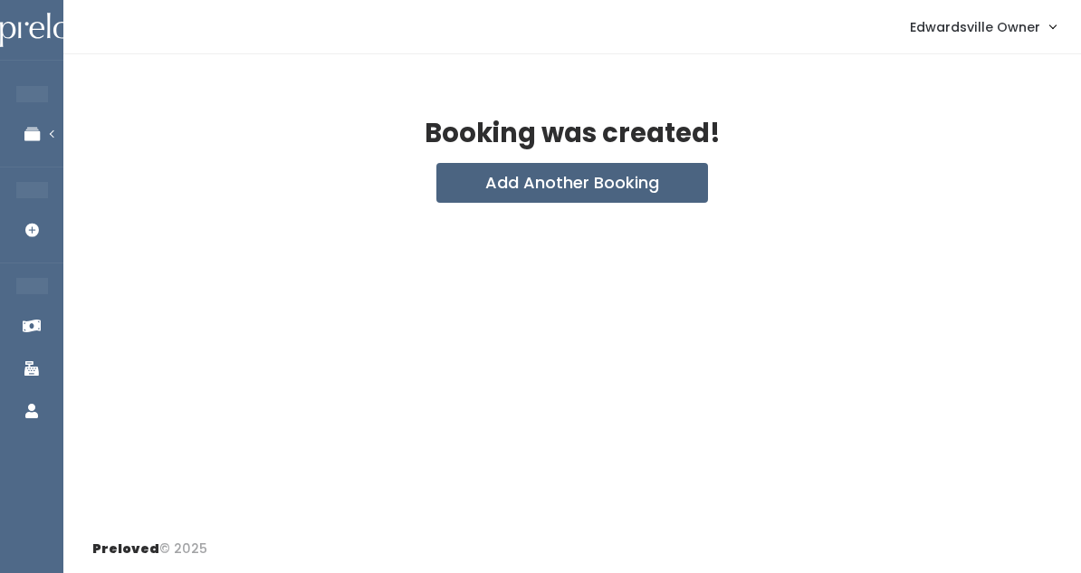
click at [533, 187] on button "Add Another Booking" at bounding box center [572, 183] width 272 height 40
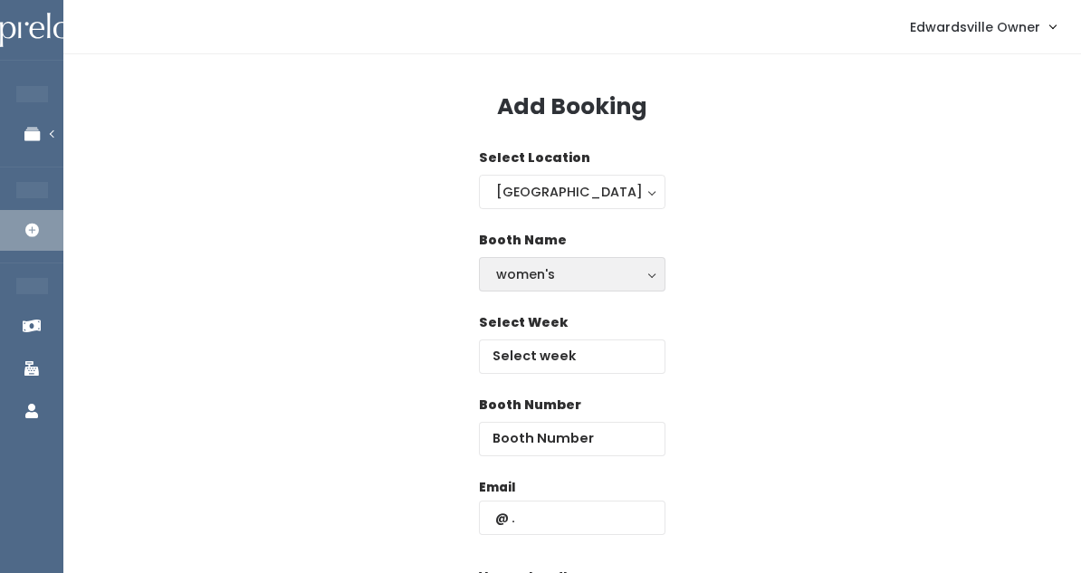
click at [536, 284] on button "women's" at bounding box center [572, 274] width 187 height 34
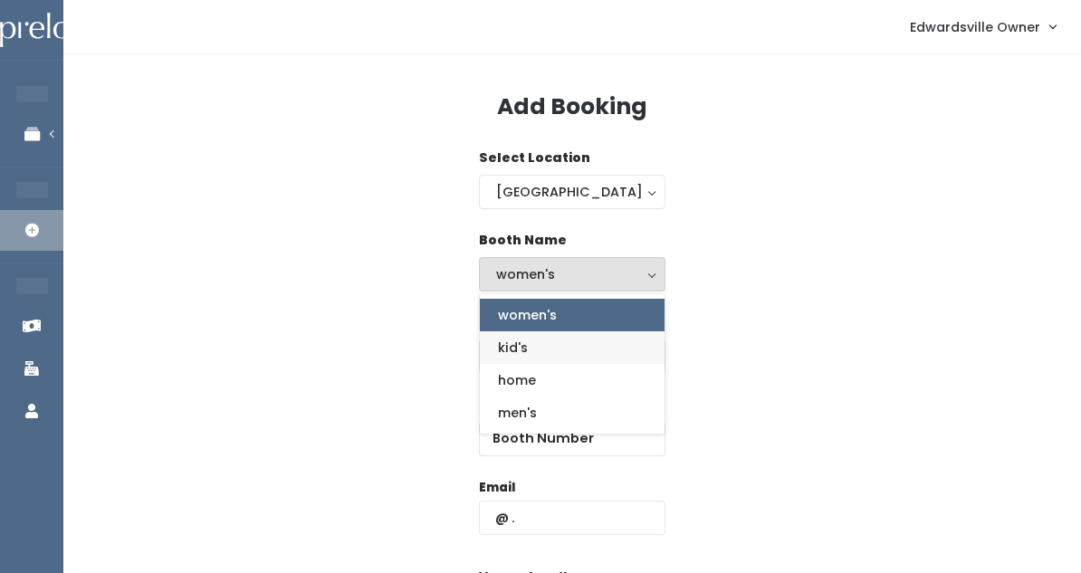
click at [539, 352] on link "kid's" at bounding box center [572, 347] width 185 height 33
select select "kids"
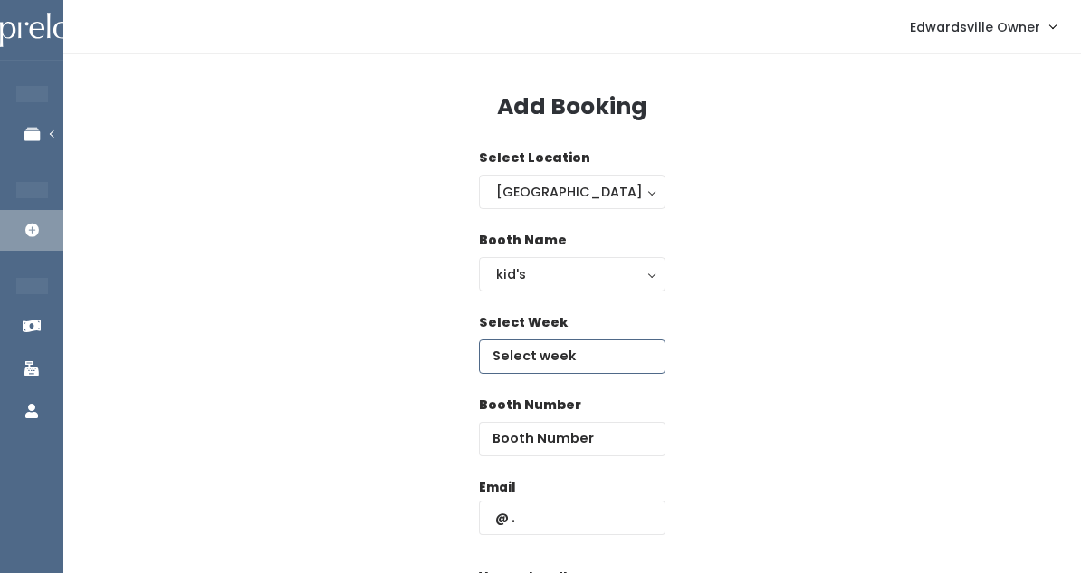
click at [539, 355] on input "text" at bounding box center [572, 357] width 187 height 34
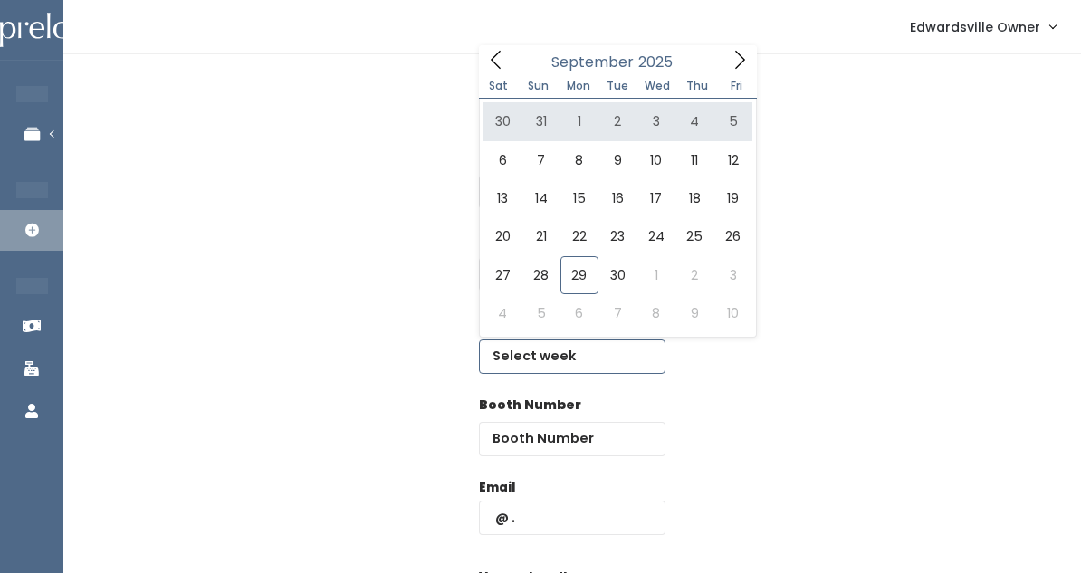
click at [728, 65] on span at bounding box center [740, 59] width 34 height 28
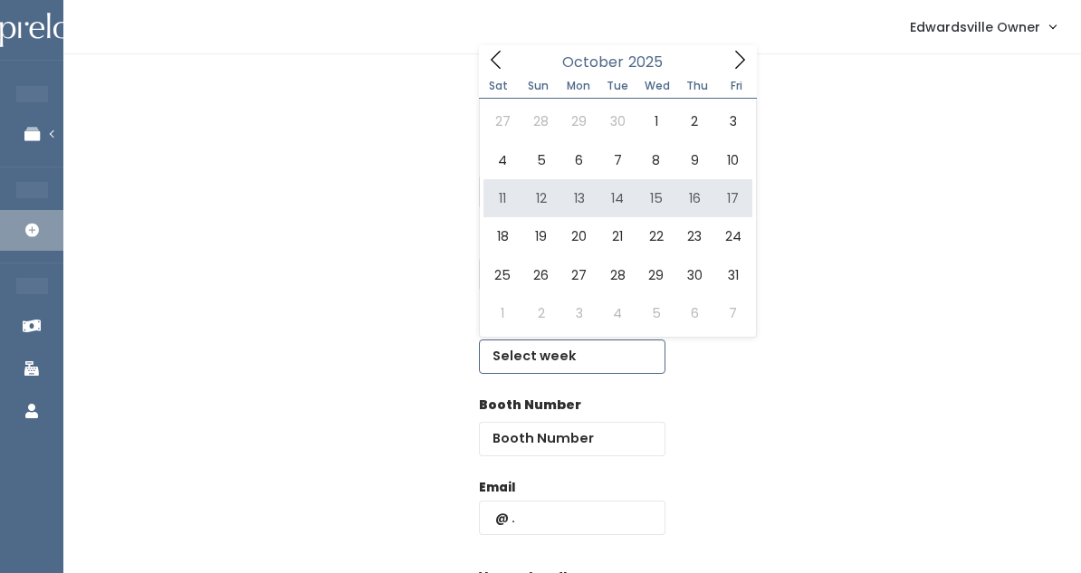
type input "[DATE] to [DATE]"
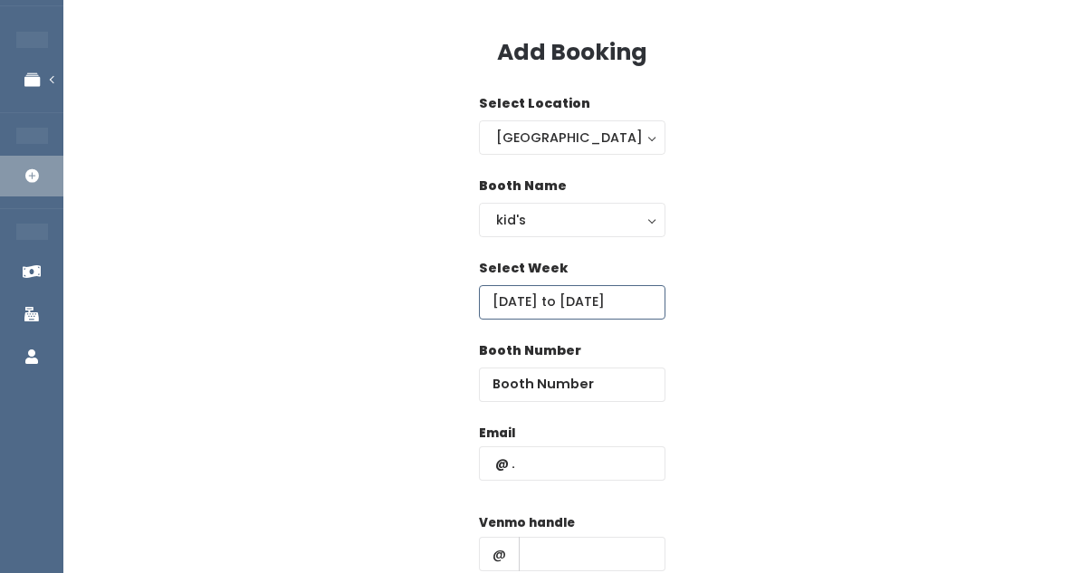
scroll to position [62, 0]
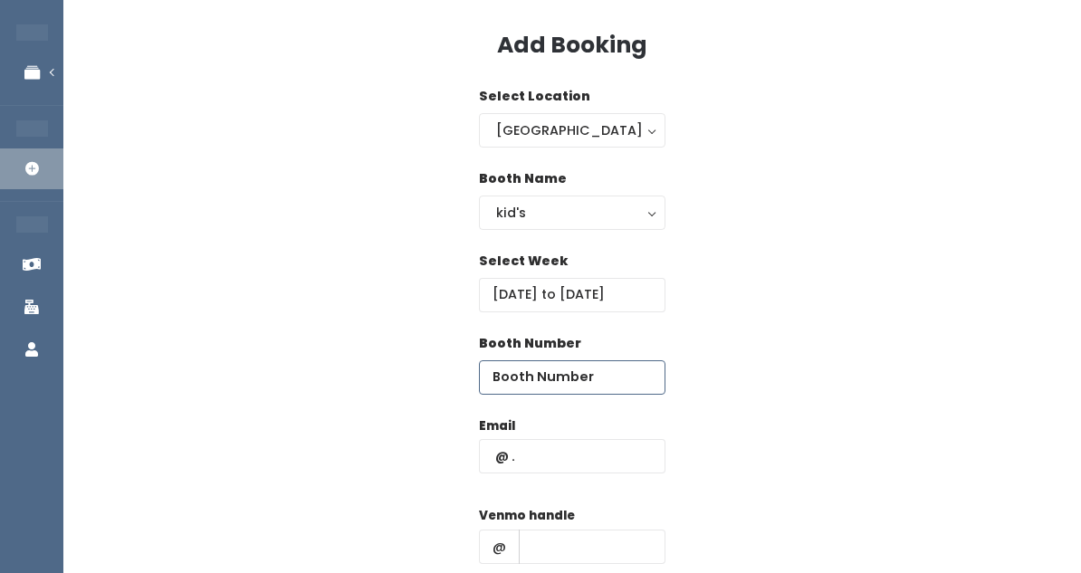
click at [523, 378] on input "number" at bounding box center [572, 377] width 187 height 34
click at [833, 0] on div "Add Booking Select Location [GEOGRAPHIC_DATA] [GEOGRAPHIC_DATA] Booth Name wome…" at bounding box center [572, 375] width 1018 height 764
click at [565, 369] on input "number" at bounding box center [572, 377] width 187 height 34
type input "8"
type input "[EMAIL_ADDRESS][DOMAIN_NAME]"
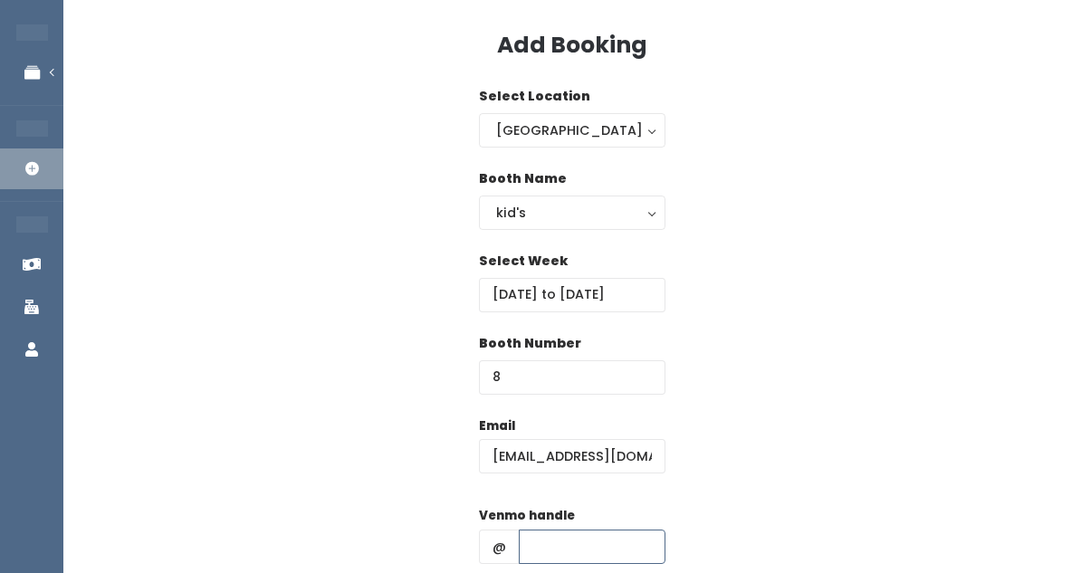
click at [558, 537] on input "text" at bounding box center [592, 547] width 147 height 34
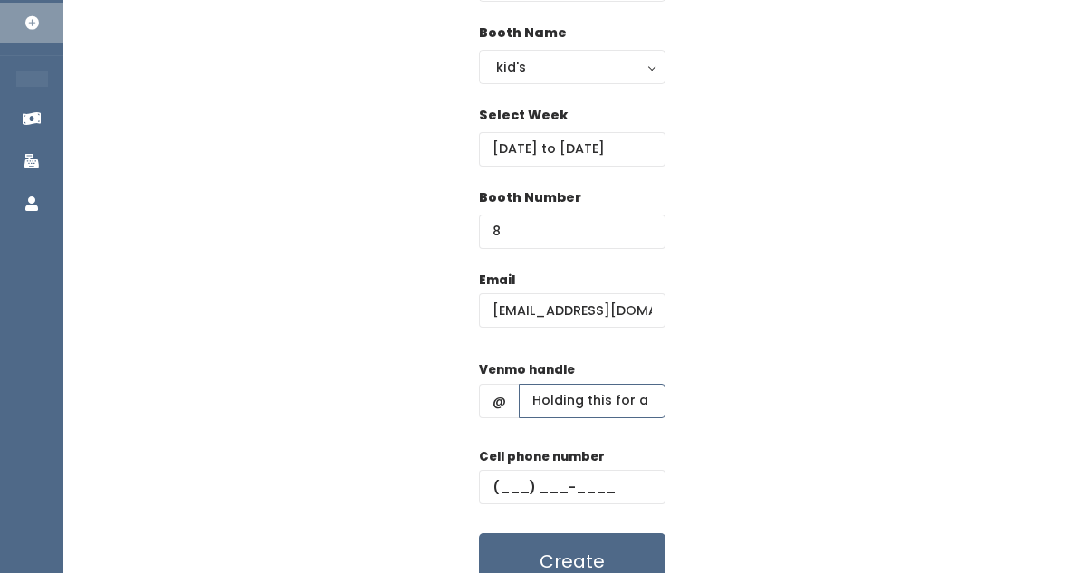
scroll to position [225, 0]
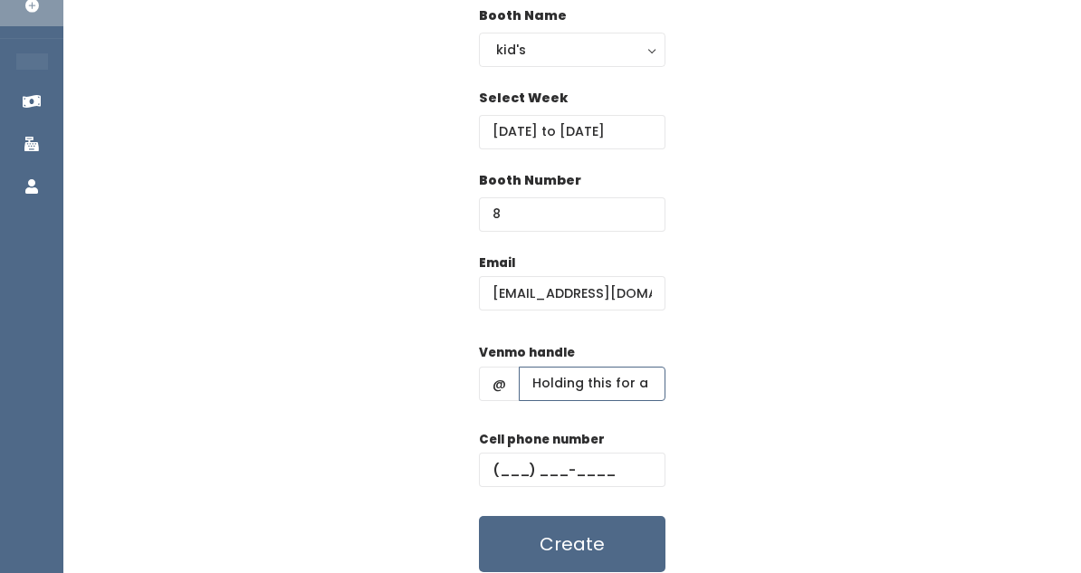
type input "Holding this for a r/s"
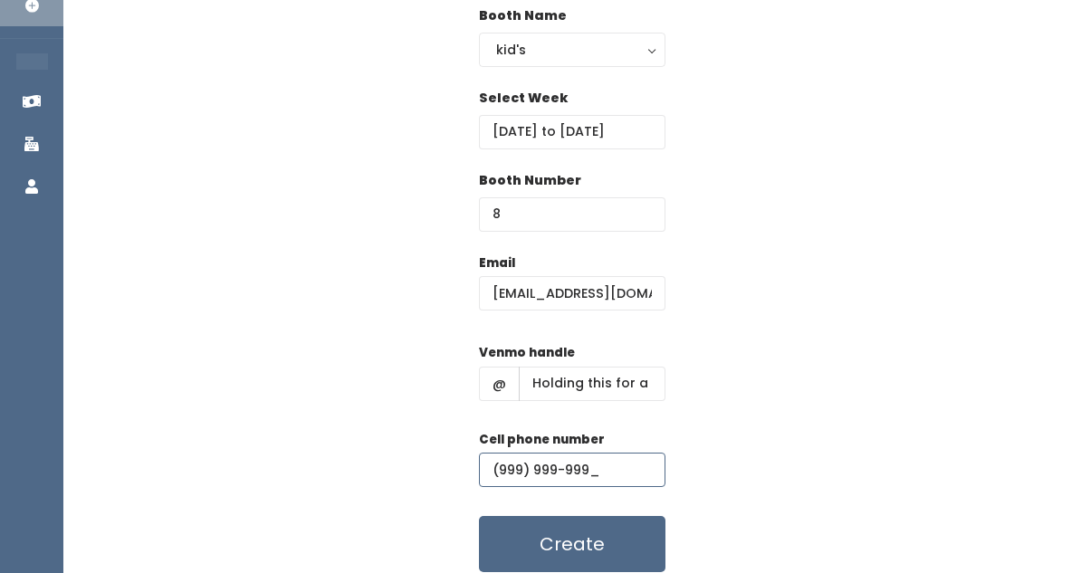
type input "[PHONE_NUMBER]"
click at [575, 555] on button "Create" at bounding box center [572, 544] width 187 height 56
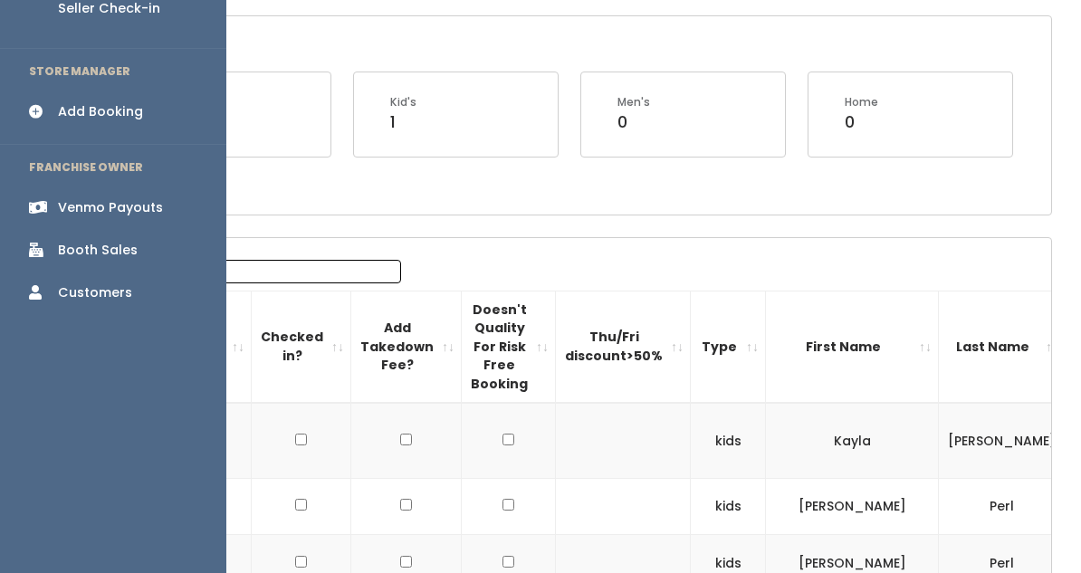
scroll to position [336, 0]
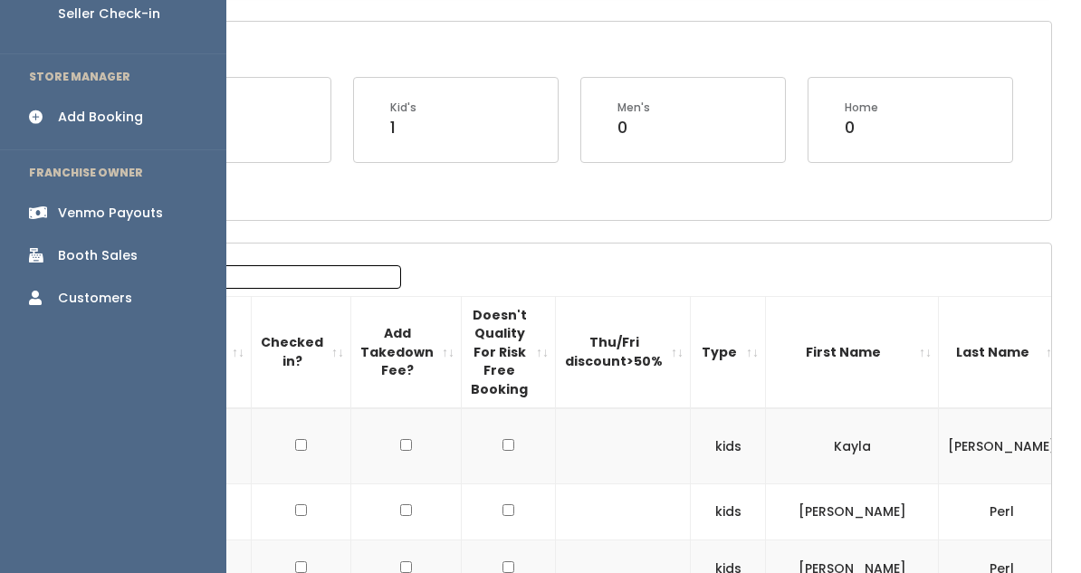
click at [82, 108] on div "Add Booking" at bounding box center [100, 117] width 85 height 19
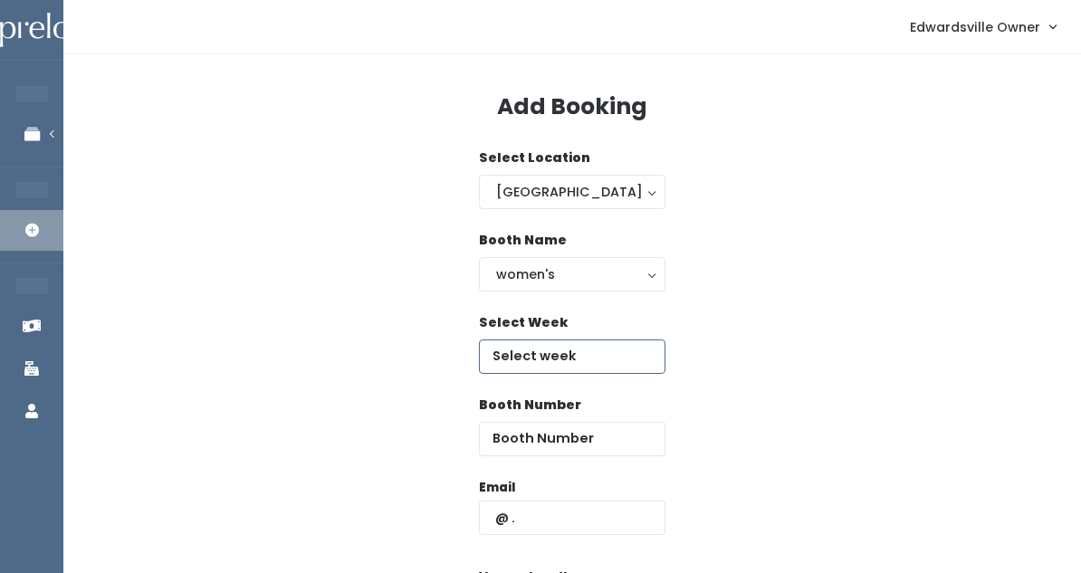
click at [577, 353] on input "text" at bounding box center [572, 357] width 187 height 34
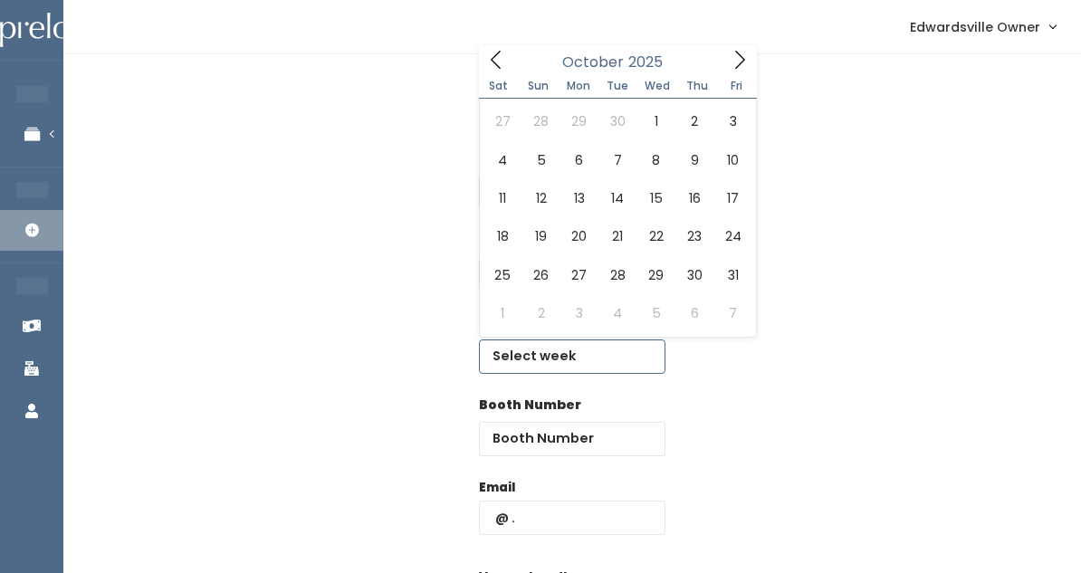
click at [730, 53] on icon at bounding box center [740, 60] width 20 height 20
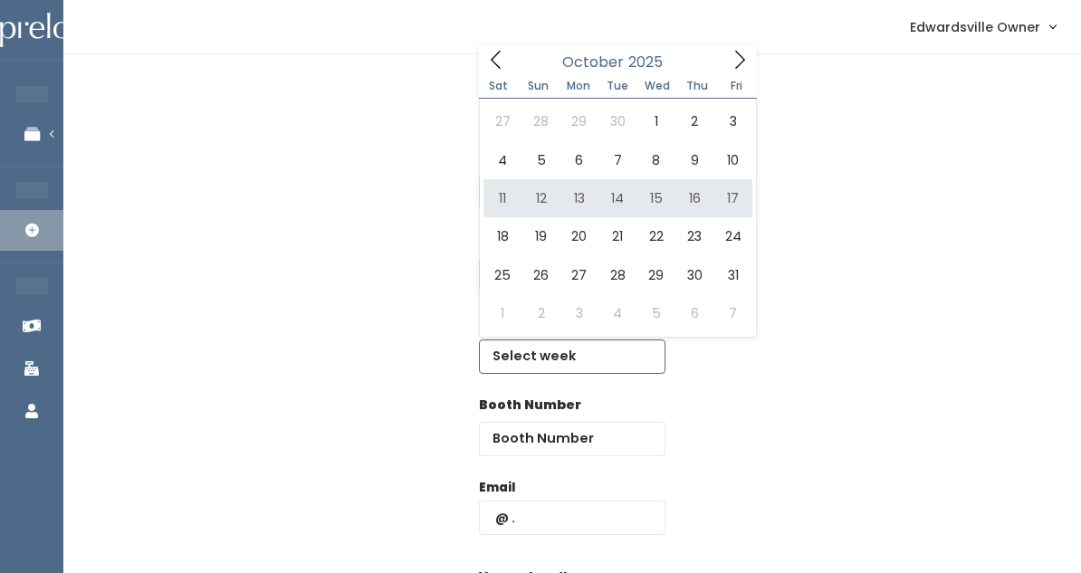
type input "October 11 to October 17"
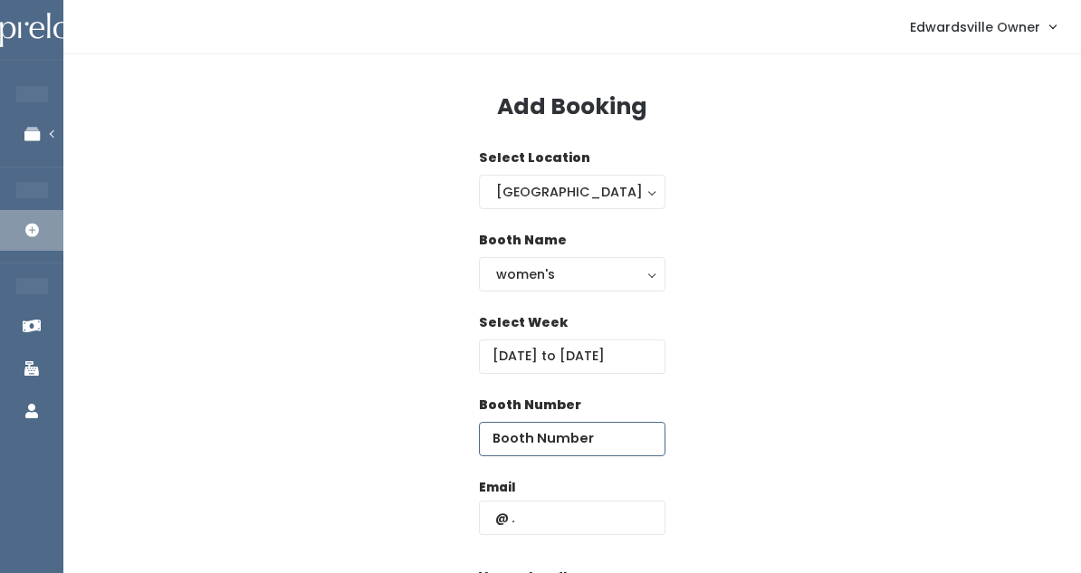
click at [548, 453] on input "number" at bounding box center [572, 439] width 187 height 34
type input "9"
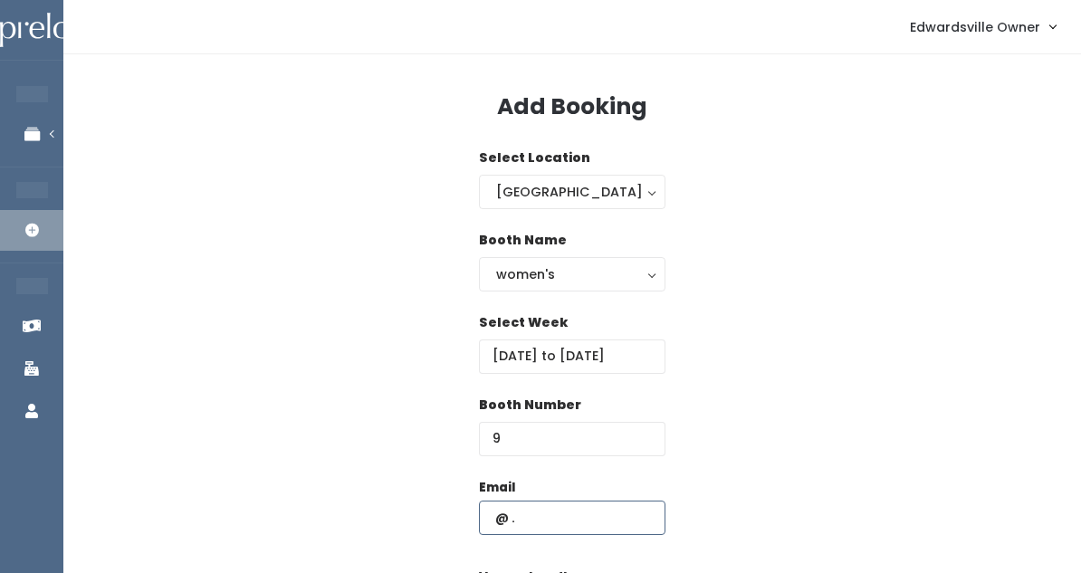
type input "edwardsville@preloved.love"
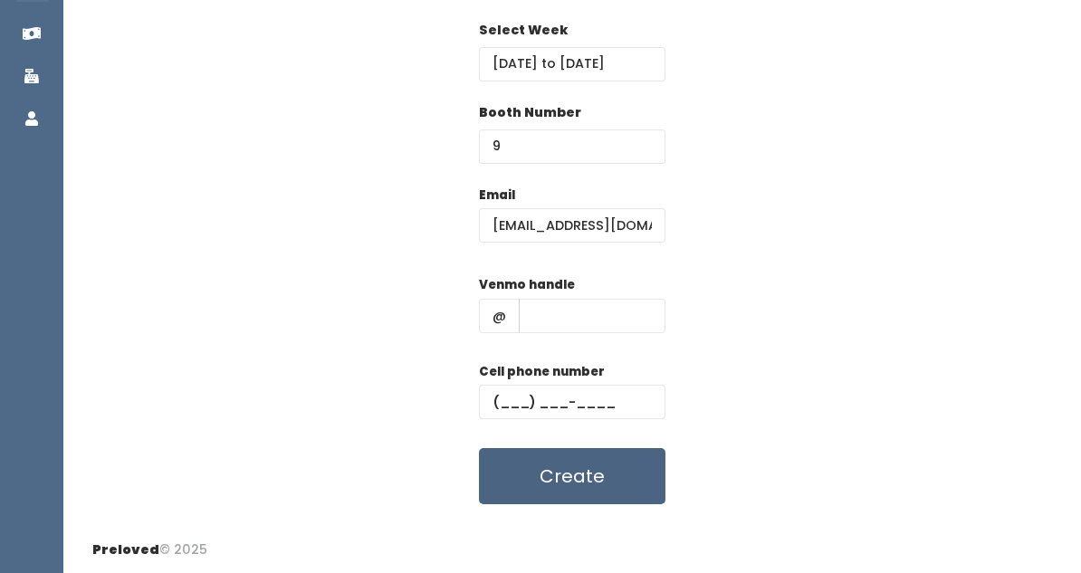
click at [577, 470] on button "Create" at bounding box center [572, 476] width 187 height 56
click at [577, 470] on button "Create" at bounding box center [572, 477] width 187 height 56
type input "4"
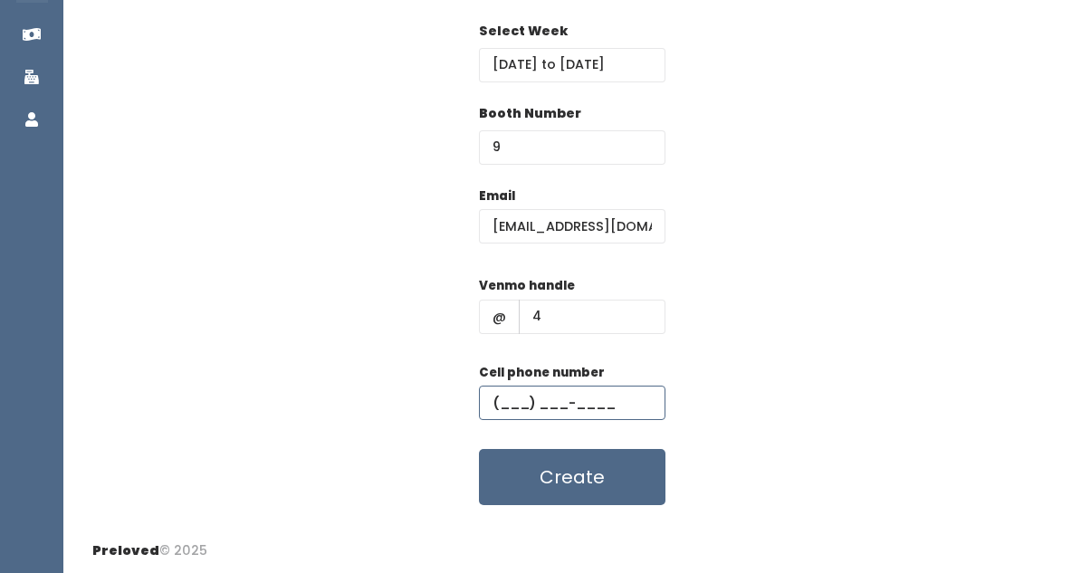
type input "(4__) ___-____"
click at [542, 465] on button "Create" at bounding box center [572, 477] width 187 height 56
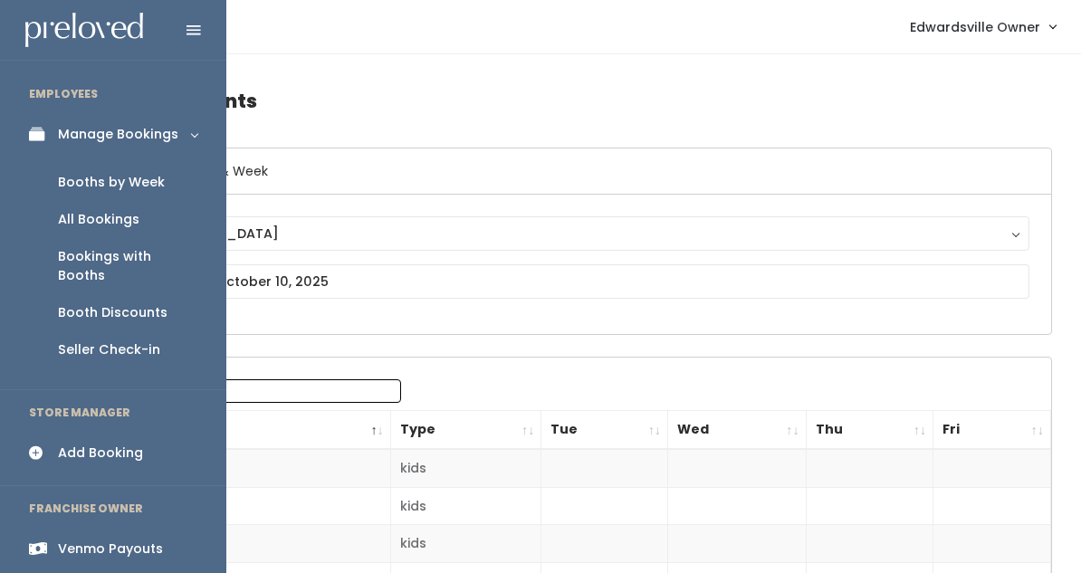
click at [104, 177] on div "Booths by Week" at bounding box center [111, 182] width 107 height 19
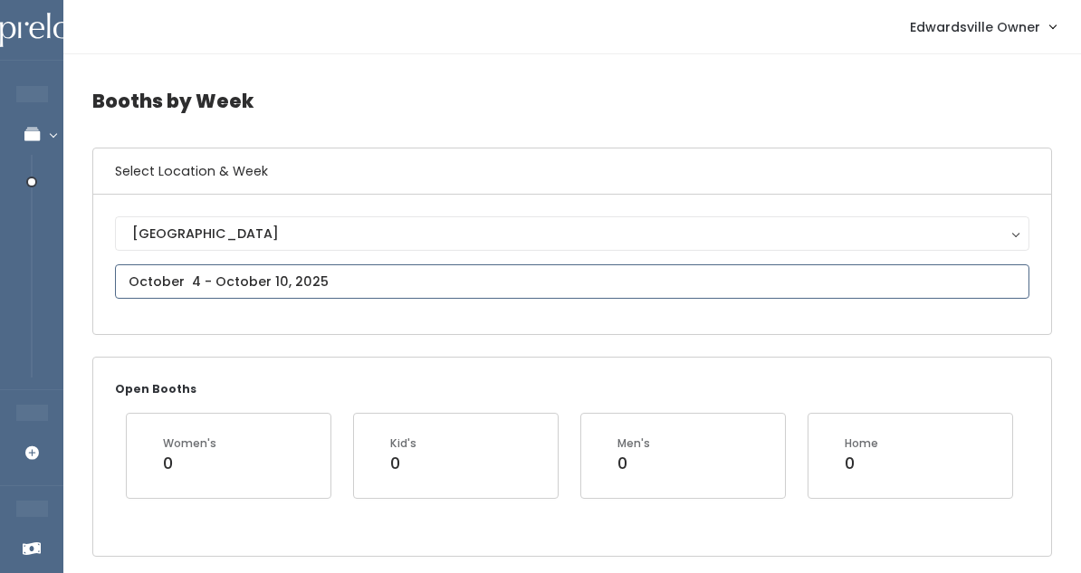
click at [217, 273] on input "text" at bounding box center [572, 281] width 915 height 34
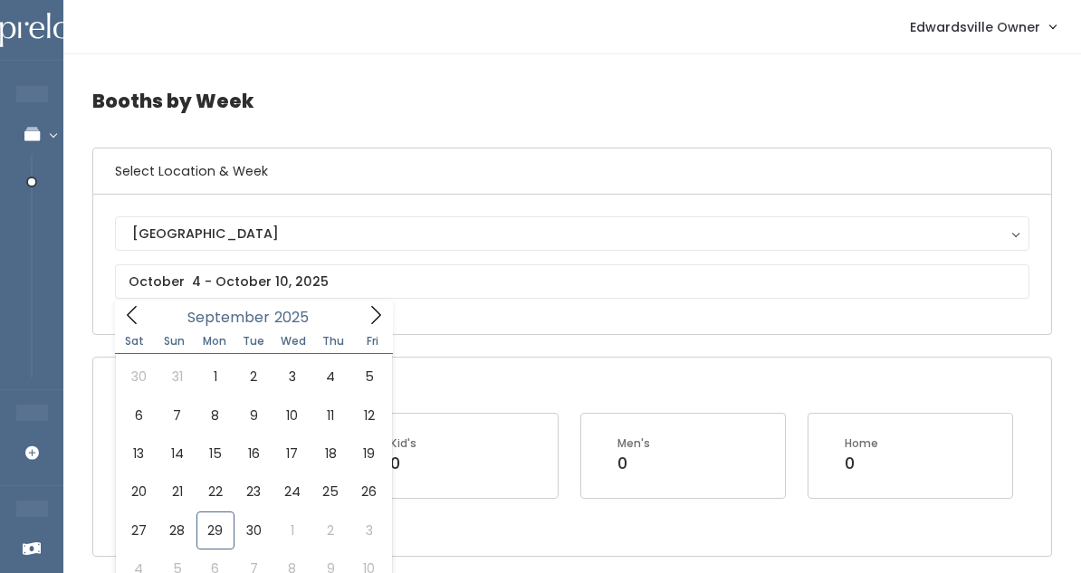
click at [470, 321] on div "[GEOGRAPHIC_DATA] [GEOGRAPHIC_DATA]" at bounding box center [572, 264] width 958 height 139
